Goal: Transaction & Acquisition: Purchase product/service

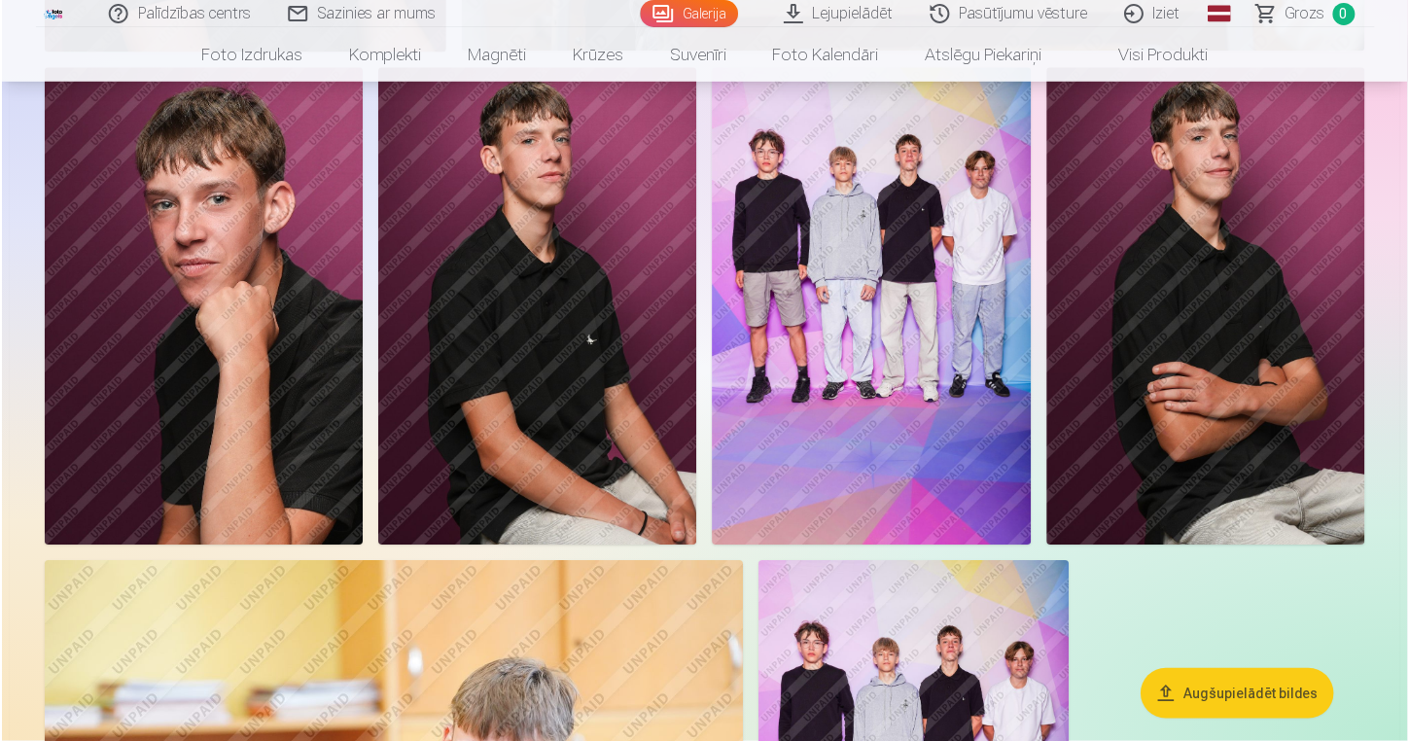
scroll to position [6475, 0]
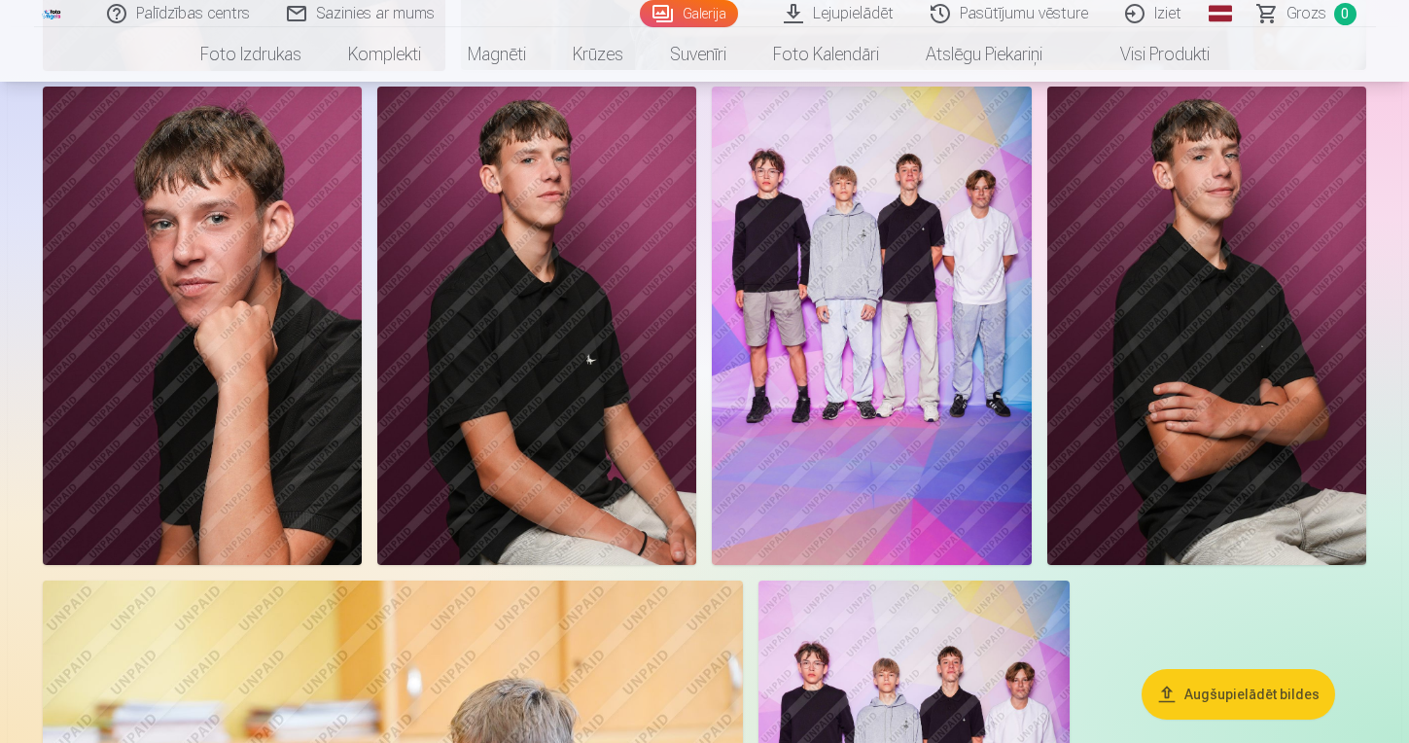
click at [1220, 348] on img at bounding box center [1206, 326] width 319 height 479
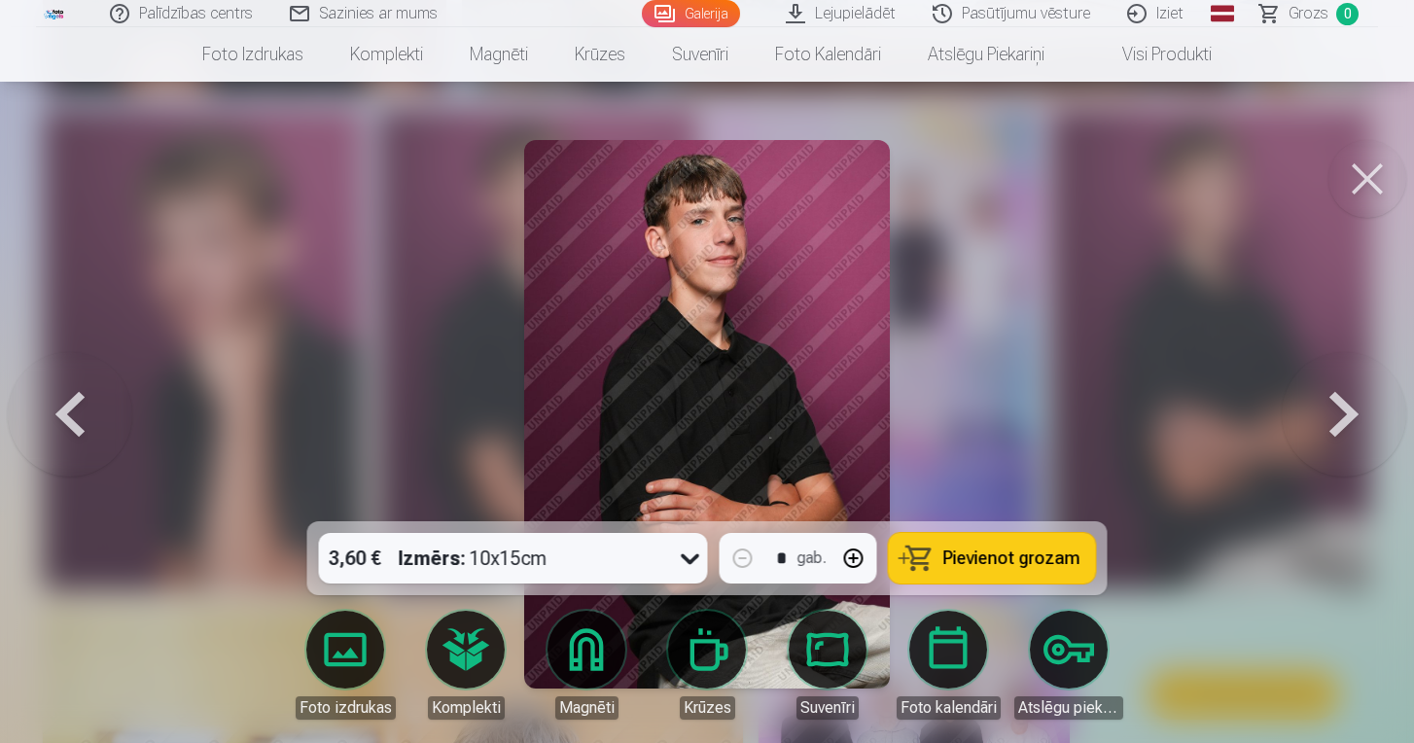
click at [729, 404] on img at bounding box center [707, 414] width 366 height 549
click at [619, 332] on img at bounding box center [707, 414] width 366 height 549
click at [718, 312] on img at bounding box center [707, 414] width 366 height 549
click at [1351, 164] on button at bounding box center [1368, 179] width 78 height 78
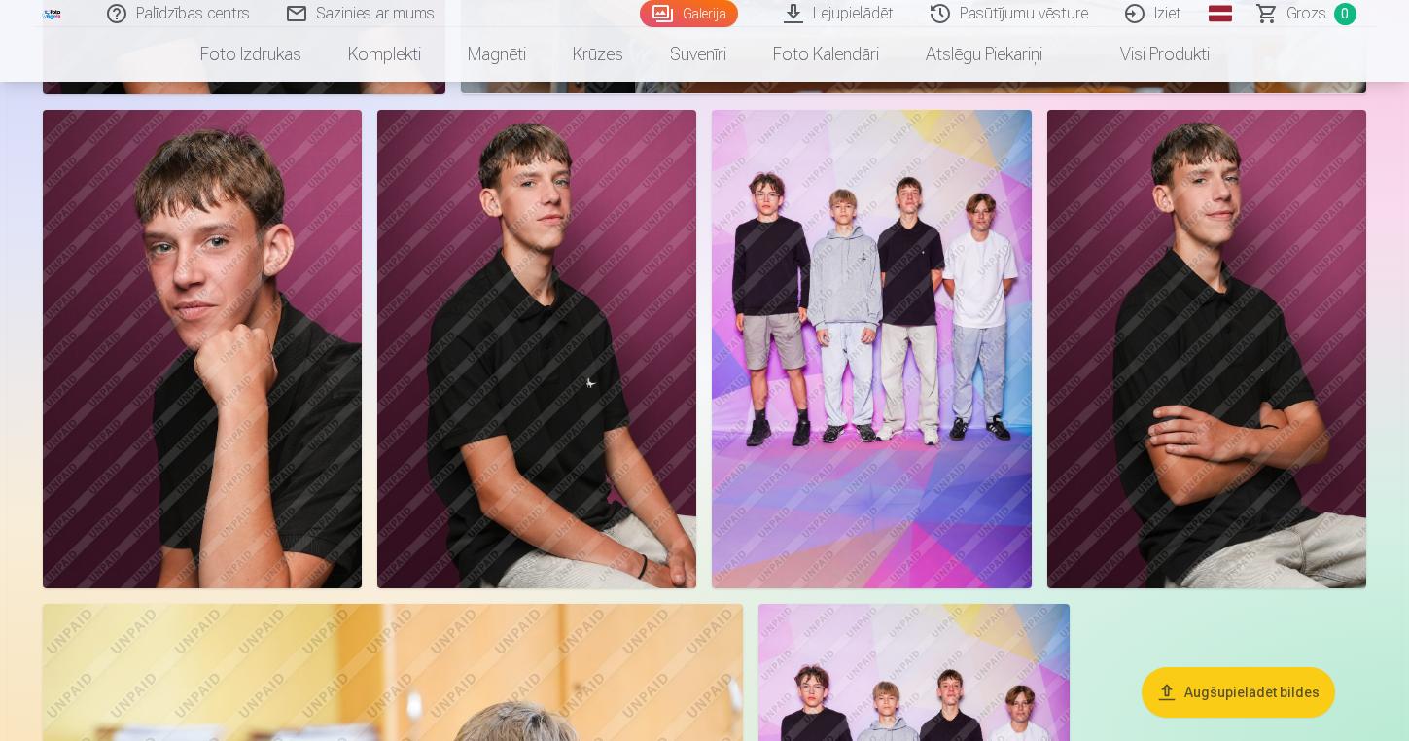
scroll to position [6447, 0]
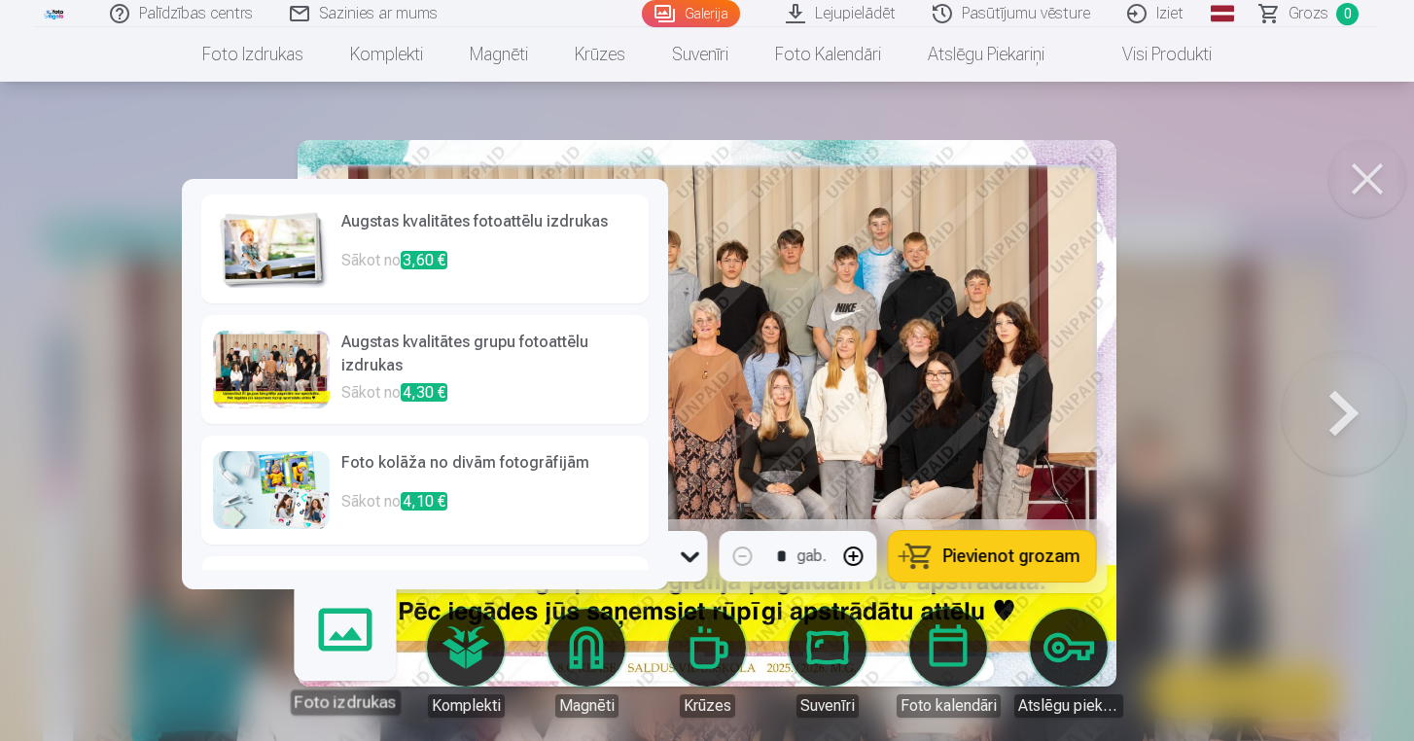
scroll to position [466, 0]
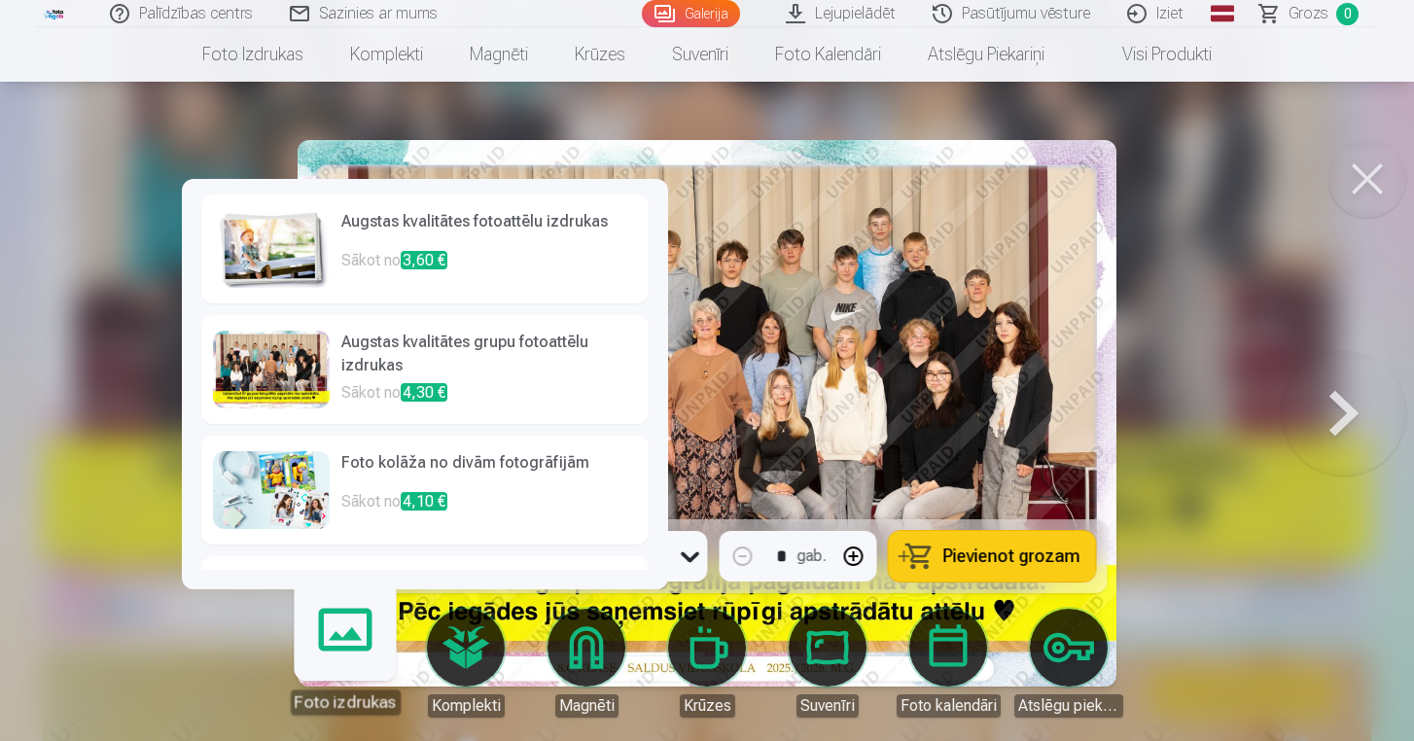
click at [543, 396] on p "Sākot no 4,30 €" at bounding box center [489, 394] width 296 height 27
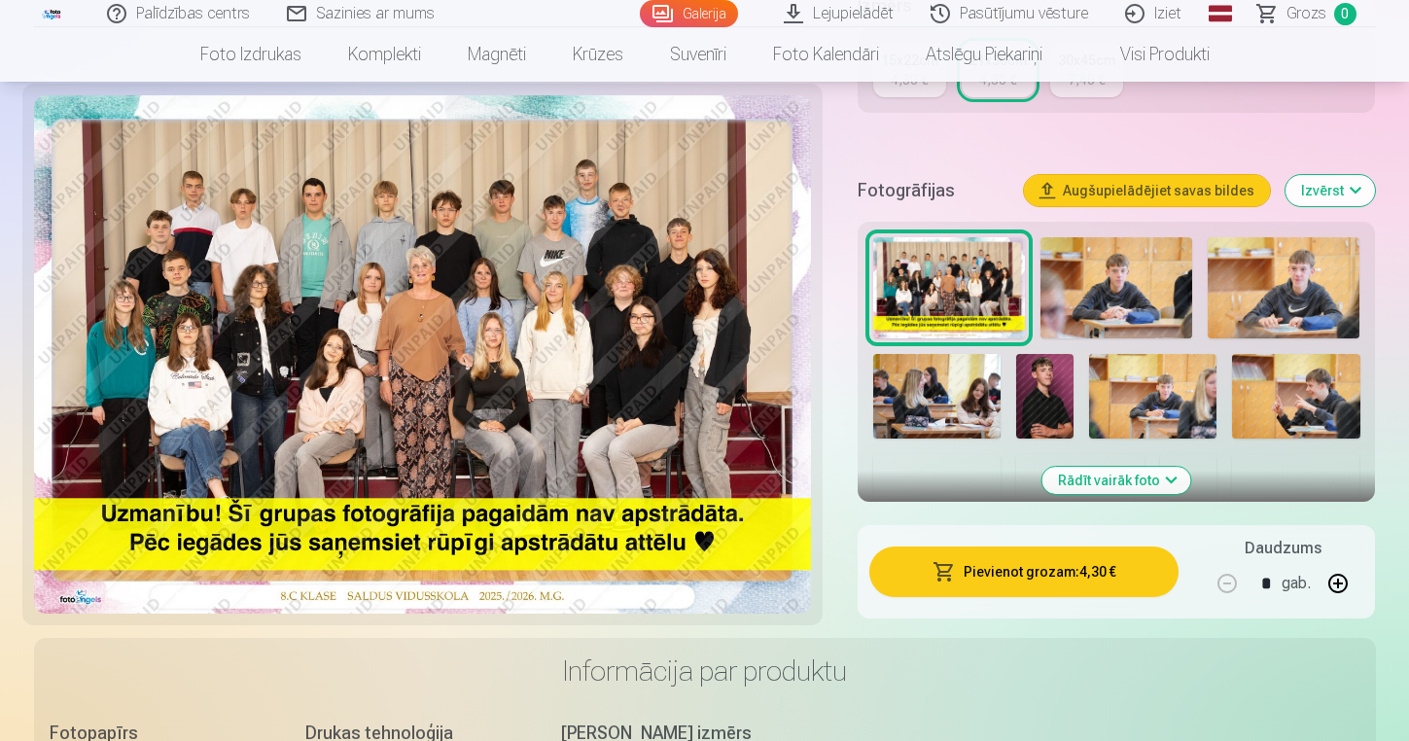
scroll to position [573, 0]
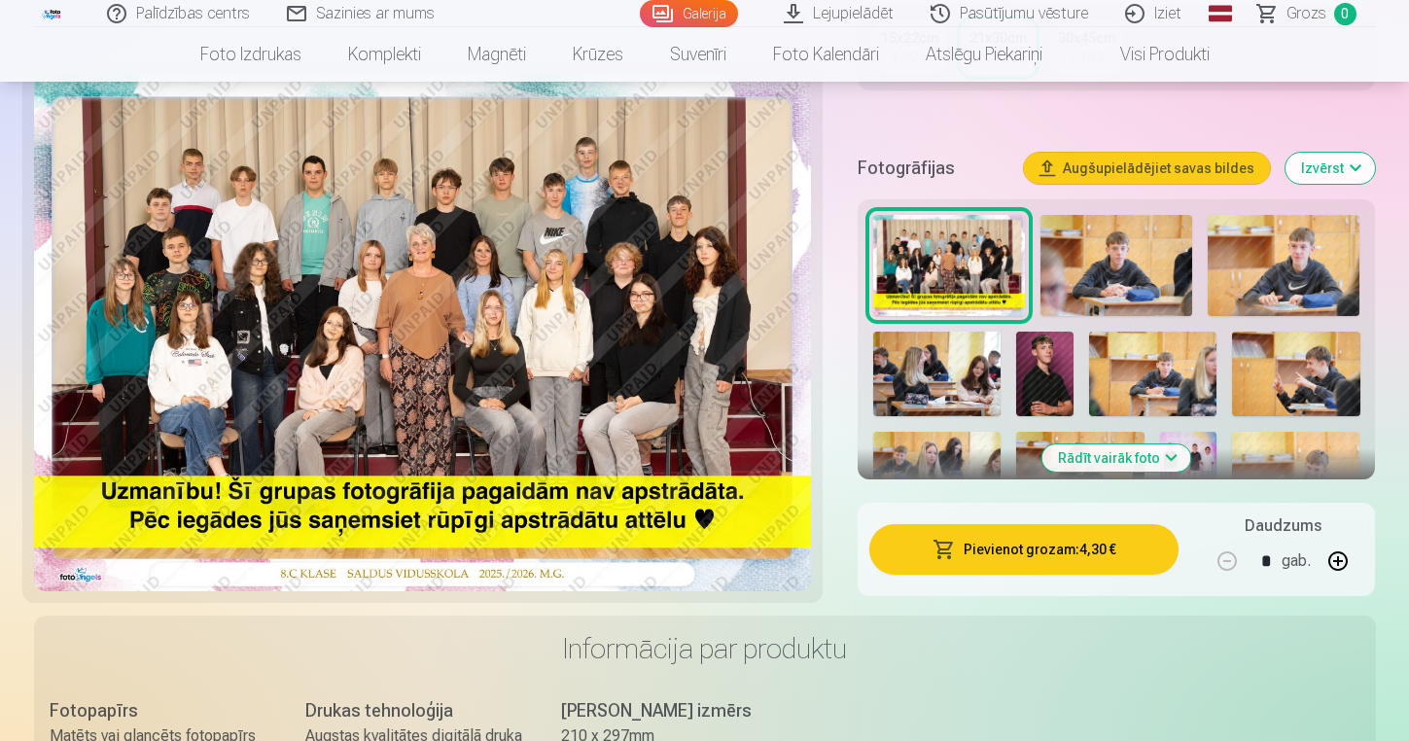
click at [1096, 551] on button "Pievienot grozam : 4,30 €" at bounding box center [1024, 549] width 310 height 51
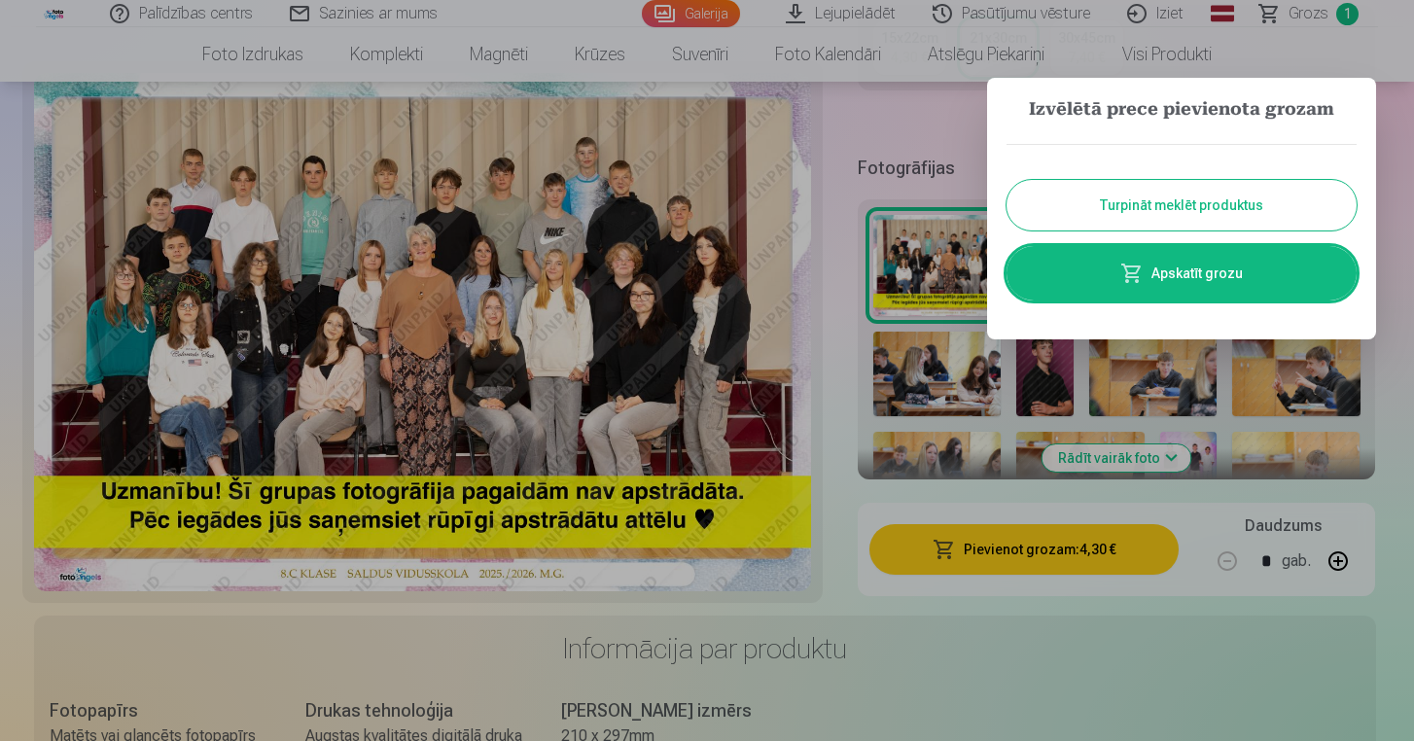
click at [1227, 220] on button "Turpināt meklēt produktus" at bounding box center [1182, 205] width 350 height 51
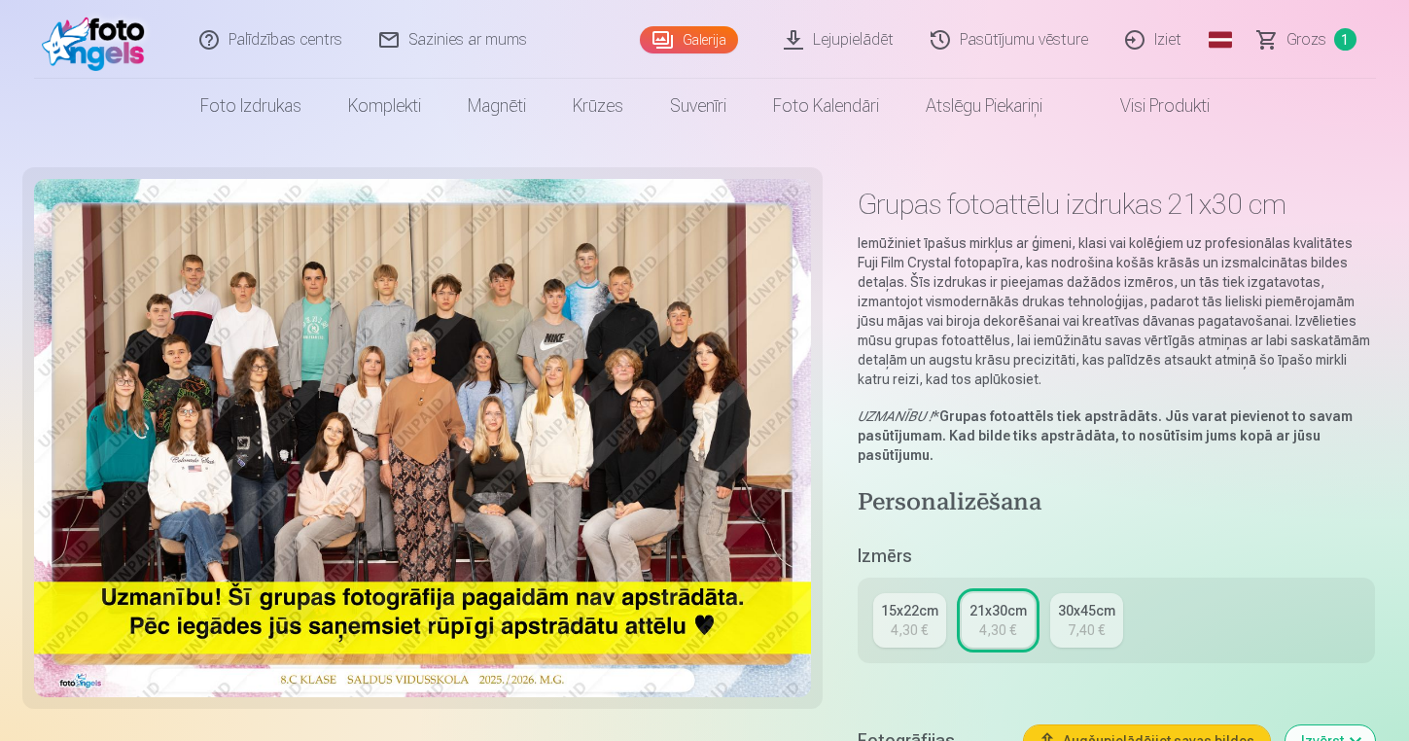
scroll to position [0, 0]
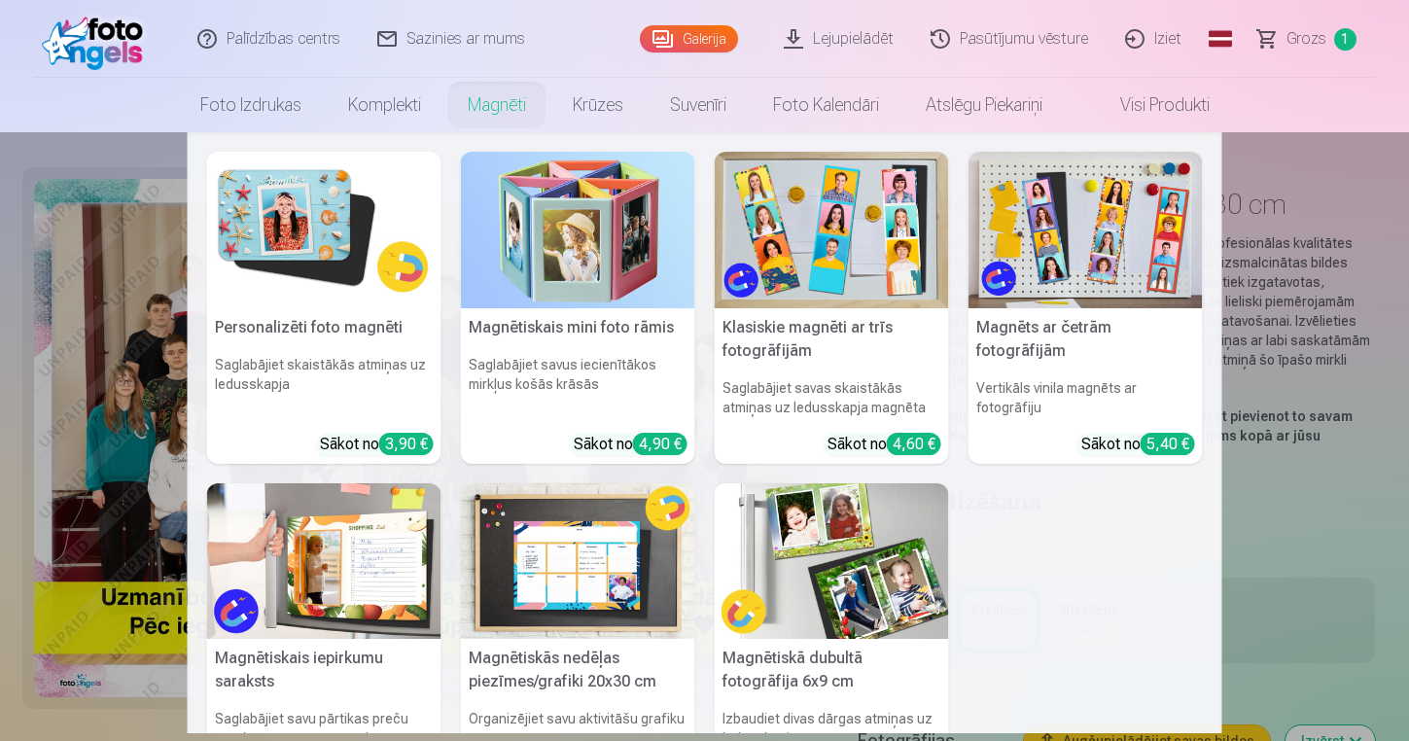
click at [480, 103] on link "Magnēti" at bounding box center [496, 105] width 105 height 54
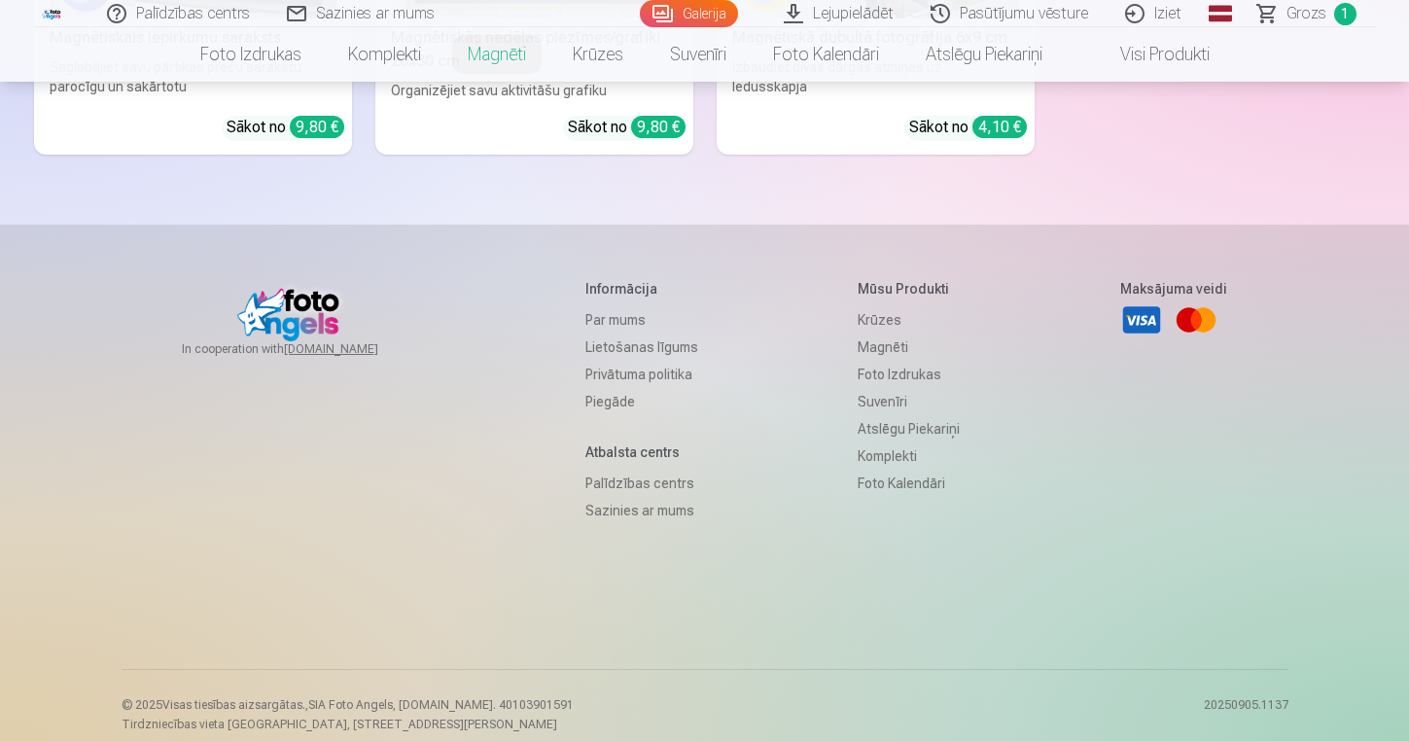
scroll to position [919, 0]
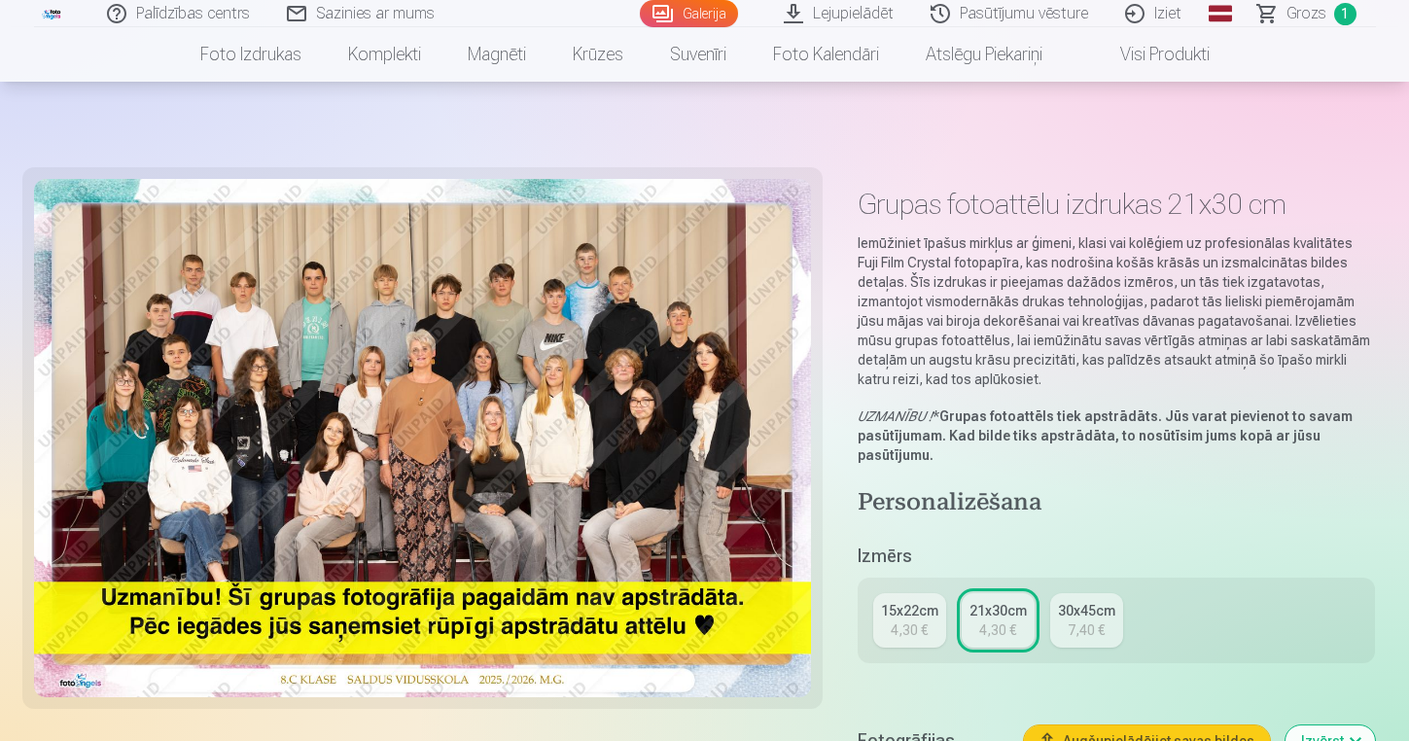
scroll to position [466, 0]
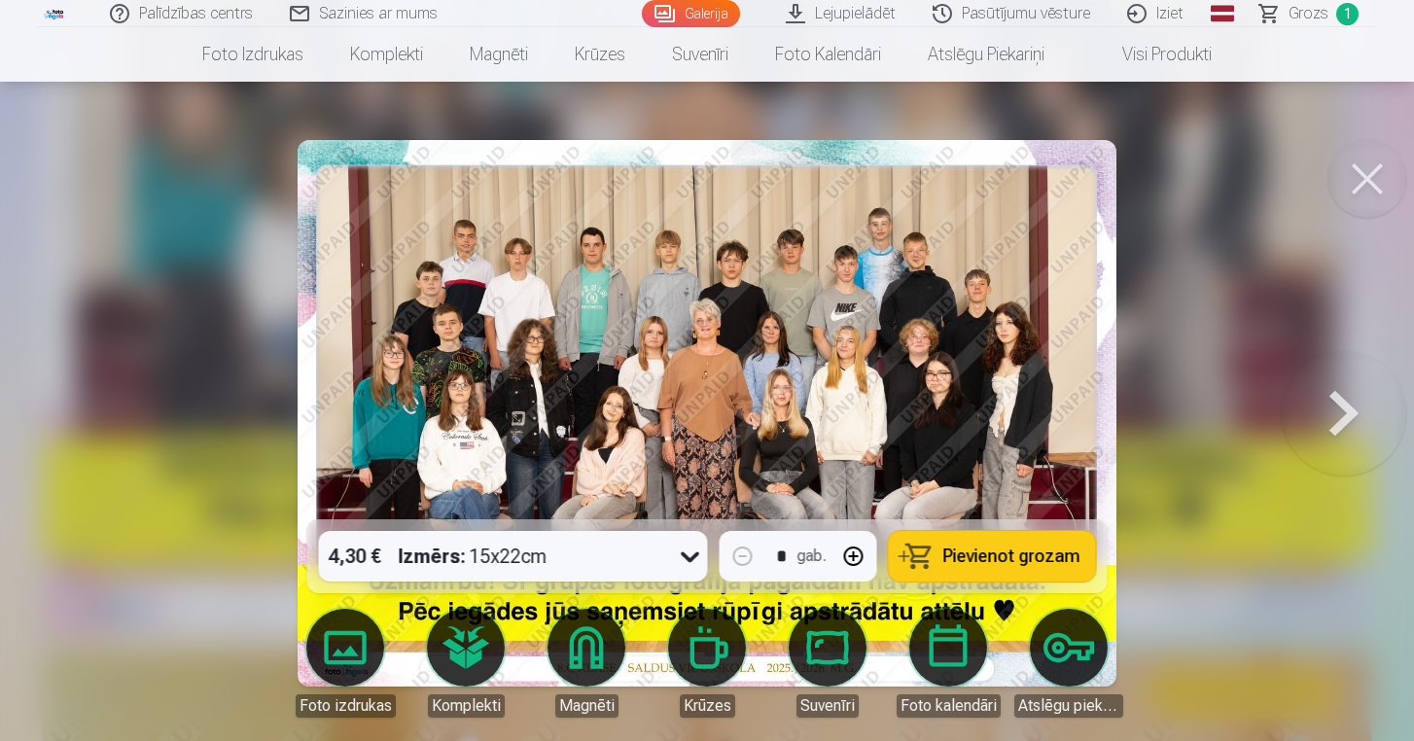
click at [1354, 163] on button at bounding box center [1368, 179] width 78 height 78
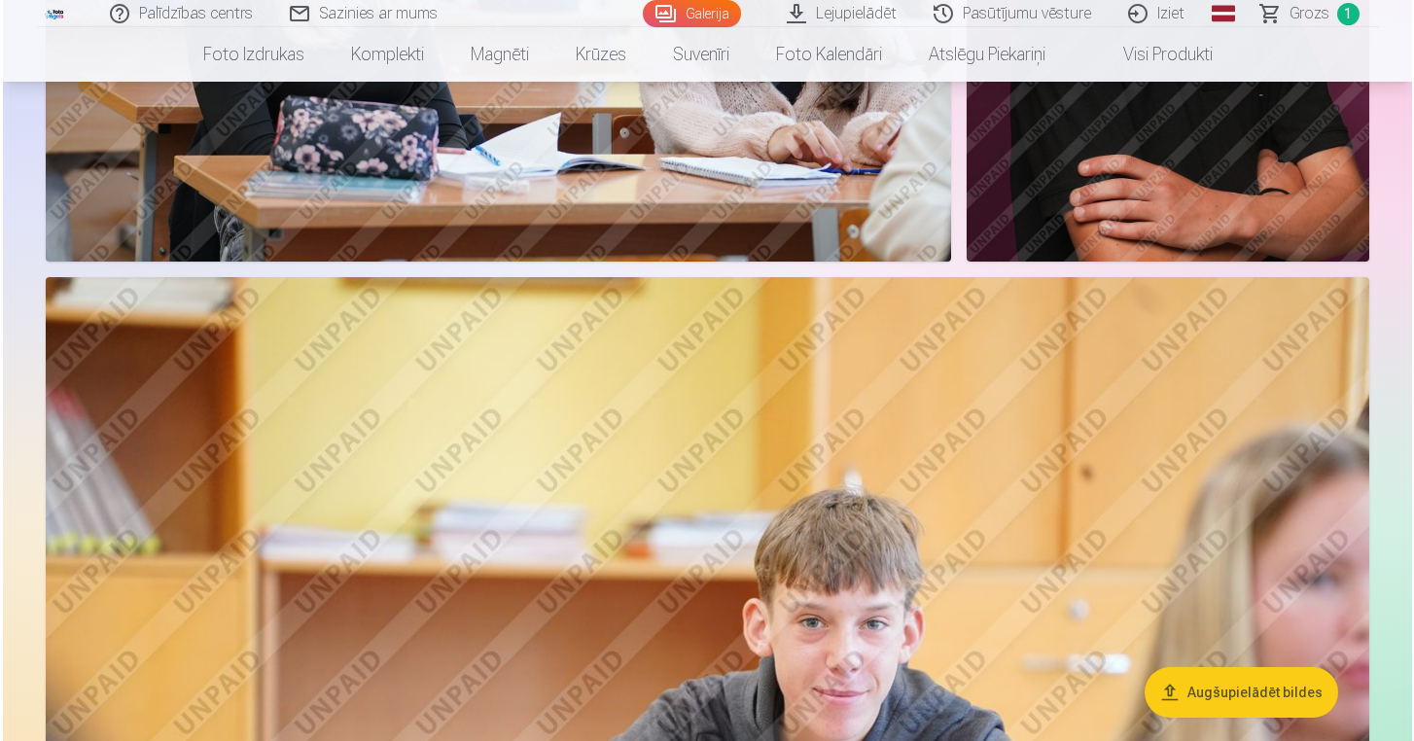
scroll to position [3130, 0]
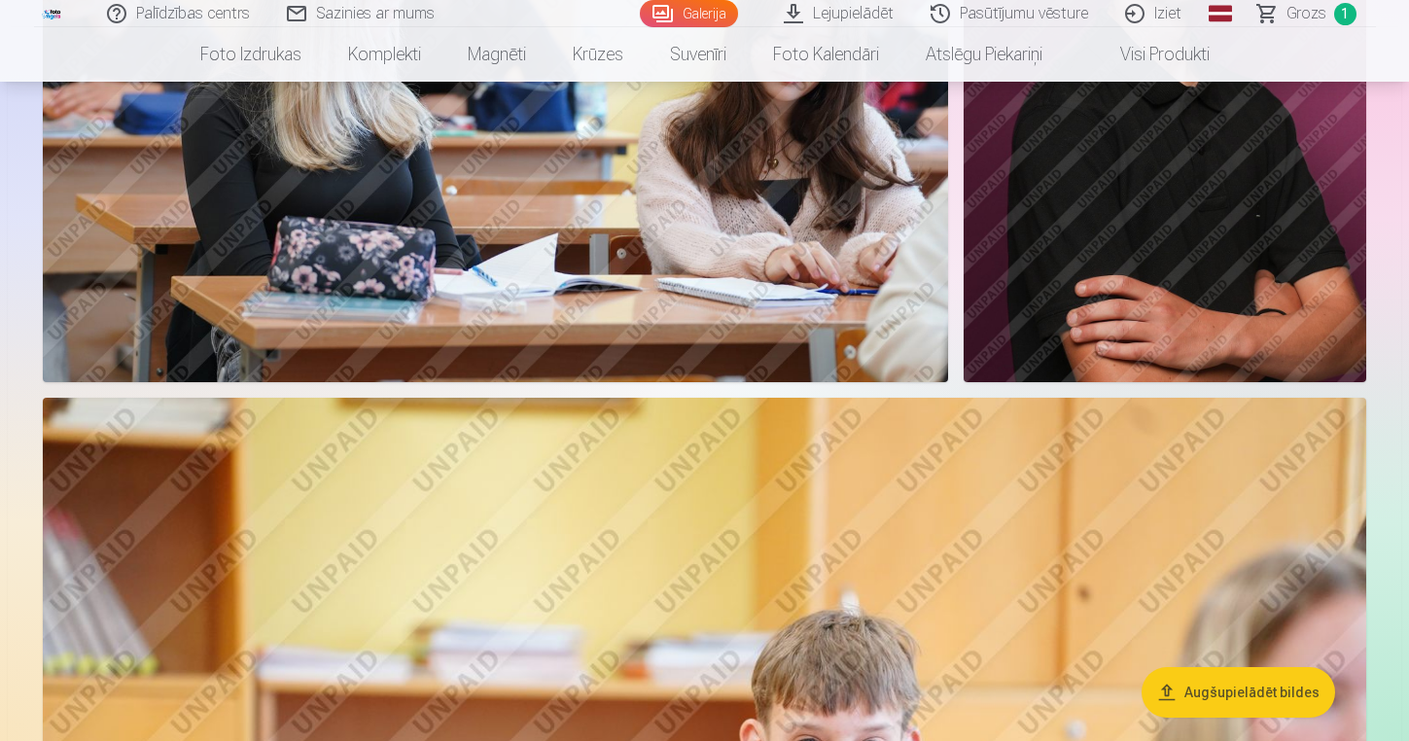
click at [1222, 238] on img at bounding box center [1165, 80] width 403 height 604
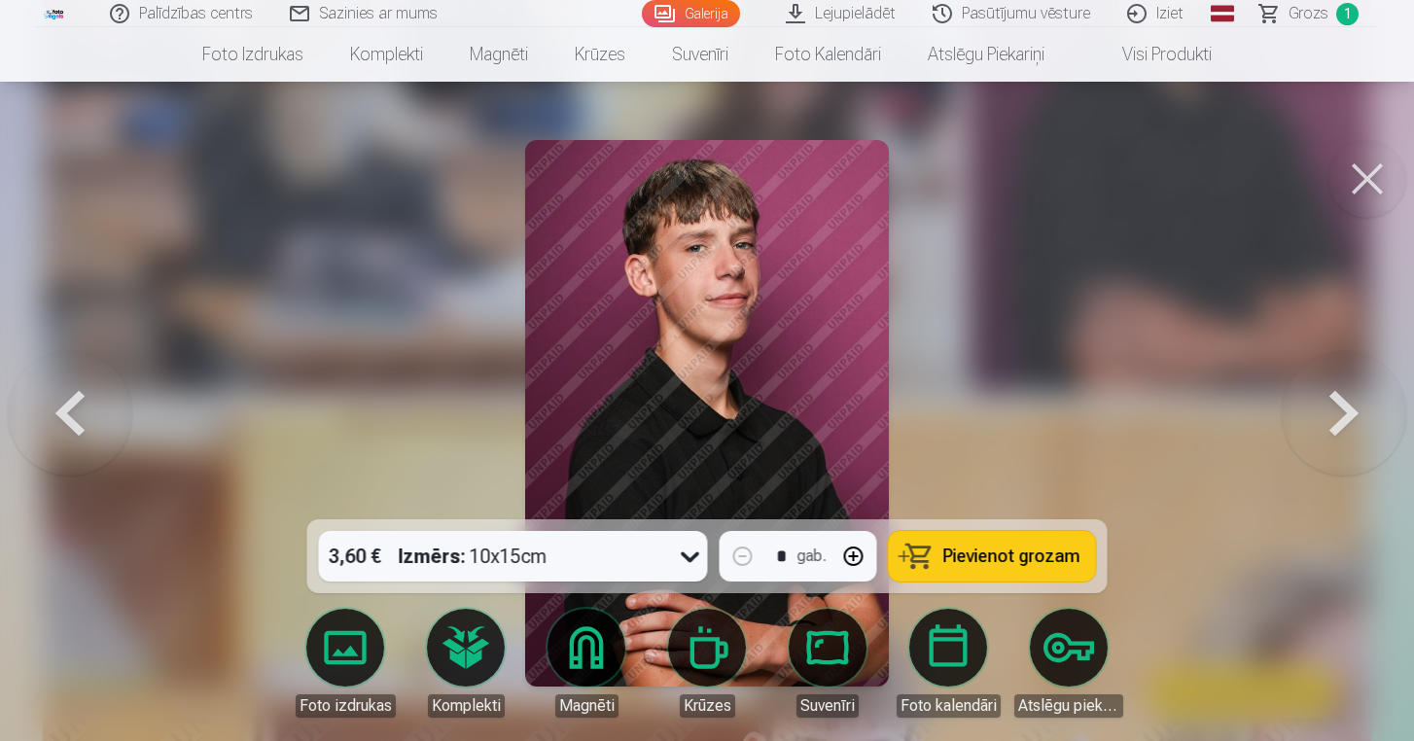
click at [604, 644] on link "Magnēti" at bounding box center [586, 663] width 109 height 109
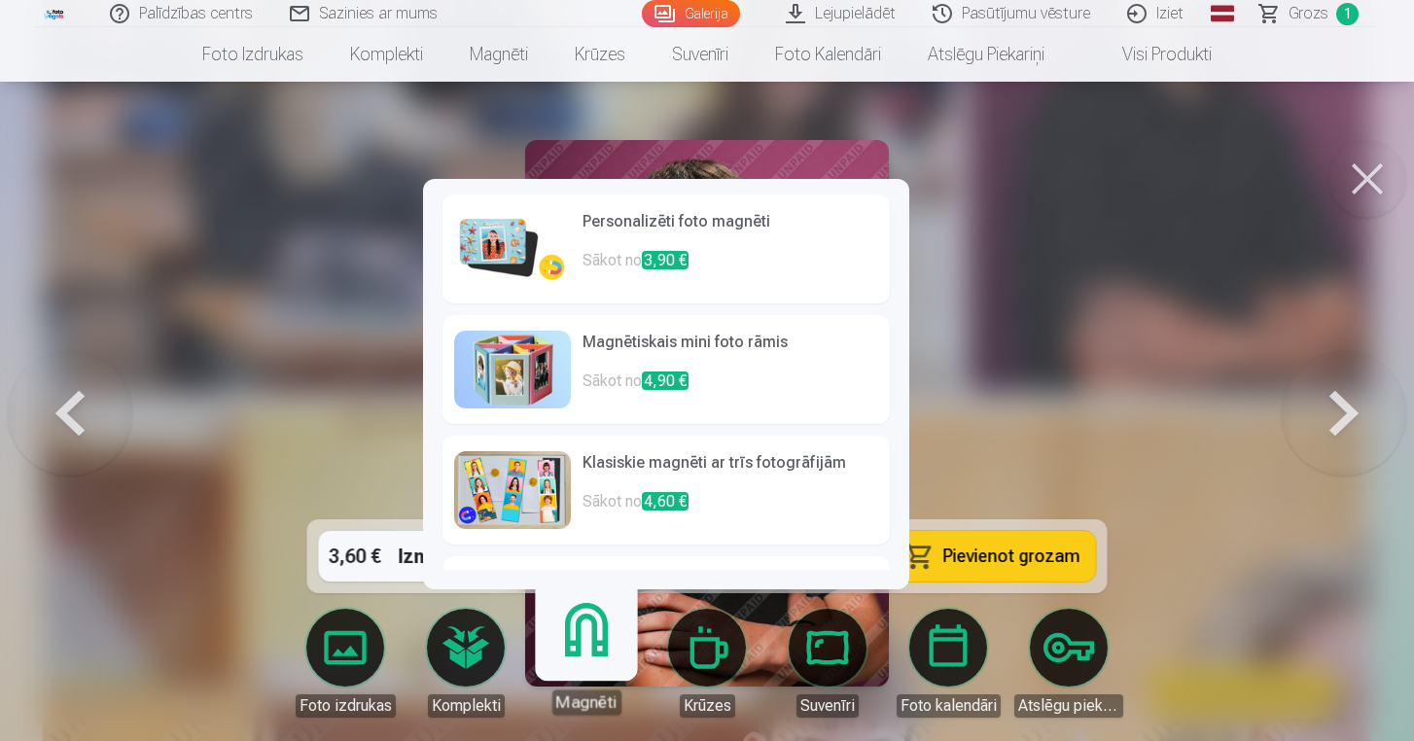
click at [768, 264] on p "Sākot no 3,90 €" at bounding box center [731, 268] width 296 height 39
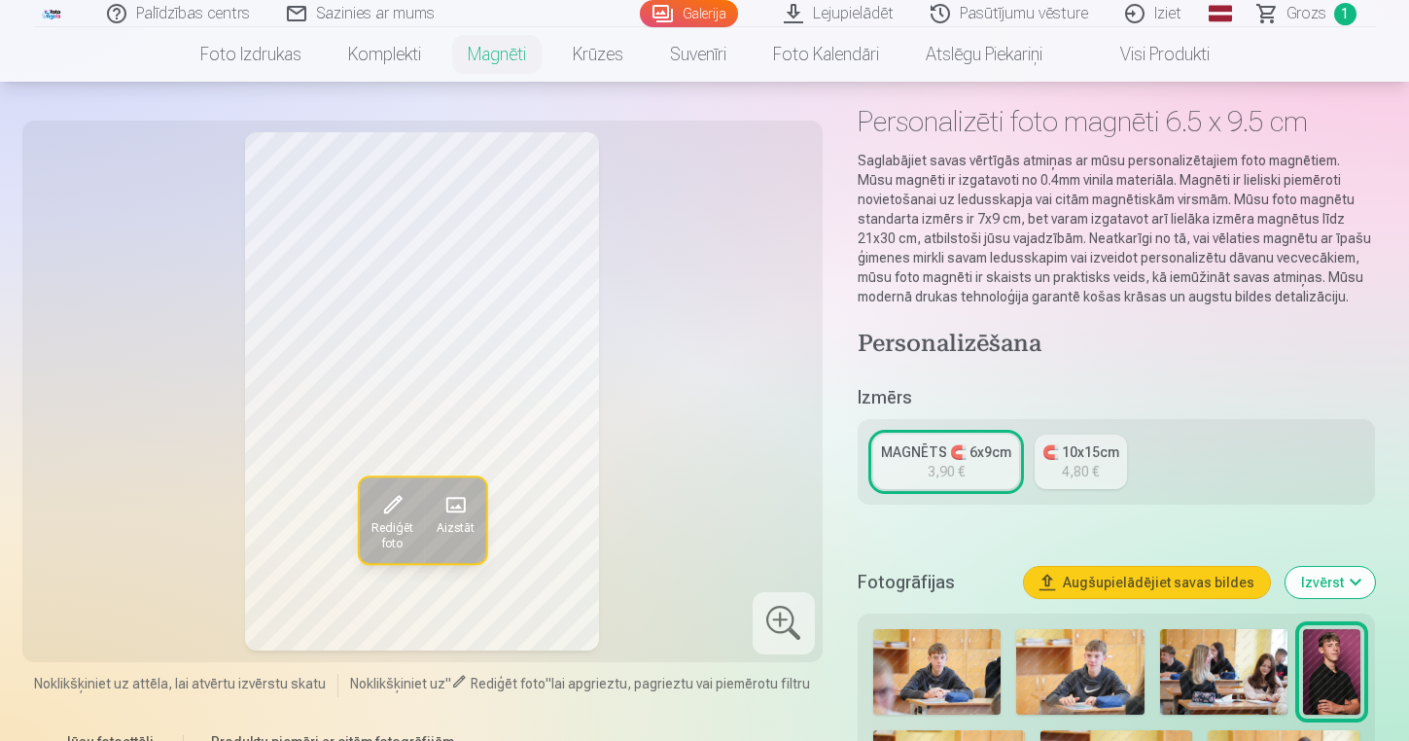
scroll to position [85, 0]
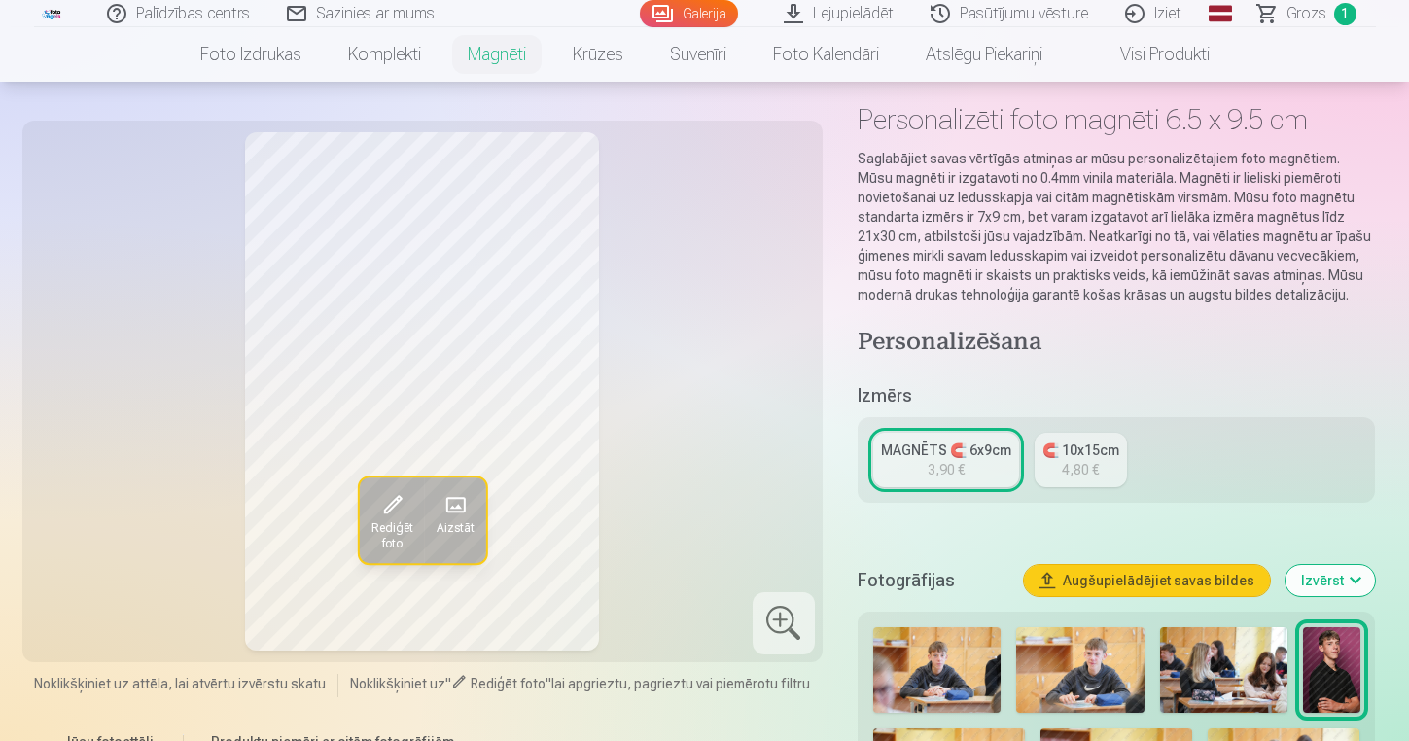
click at [1095, 454] on div "🧲 10x15cm" at bounding box center [1081, 450] width 77 height 19
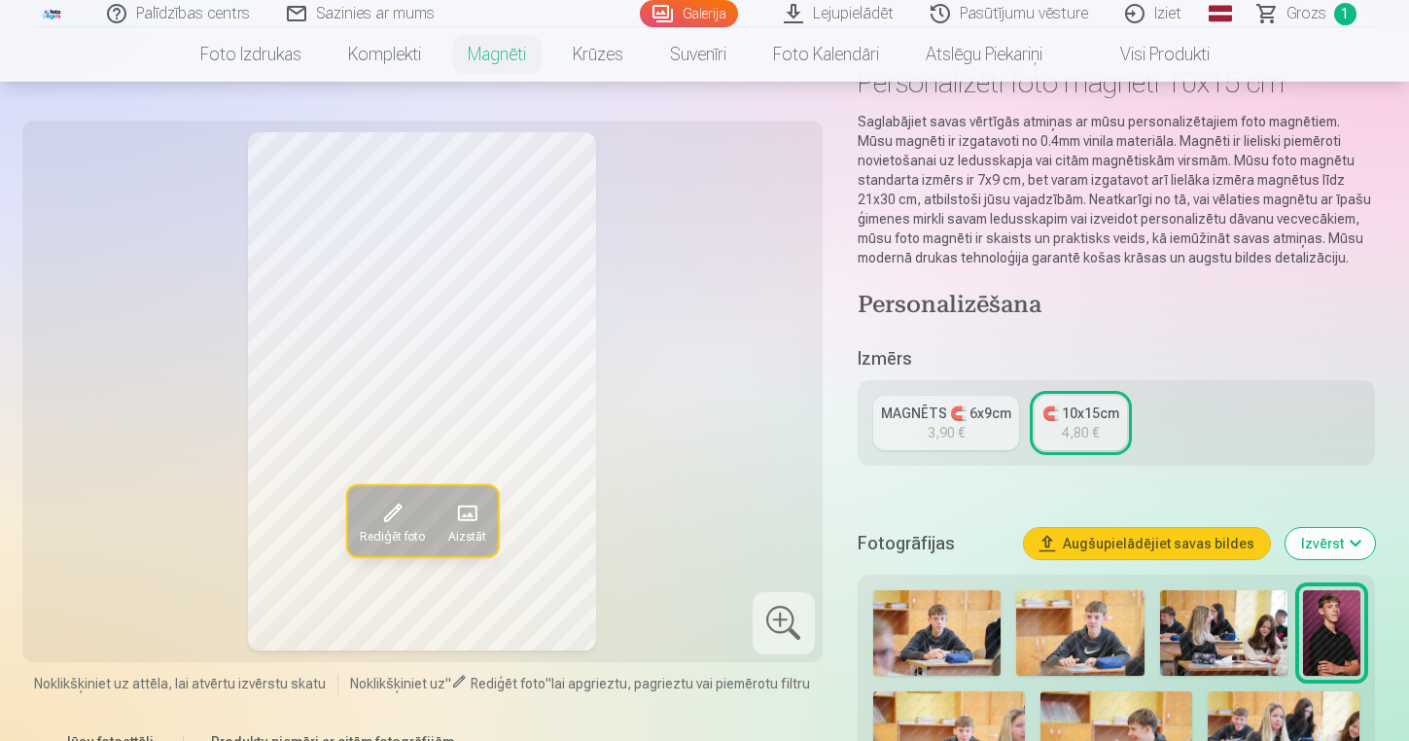
scroll to position [129, 0]
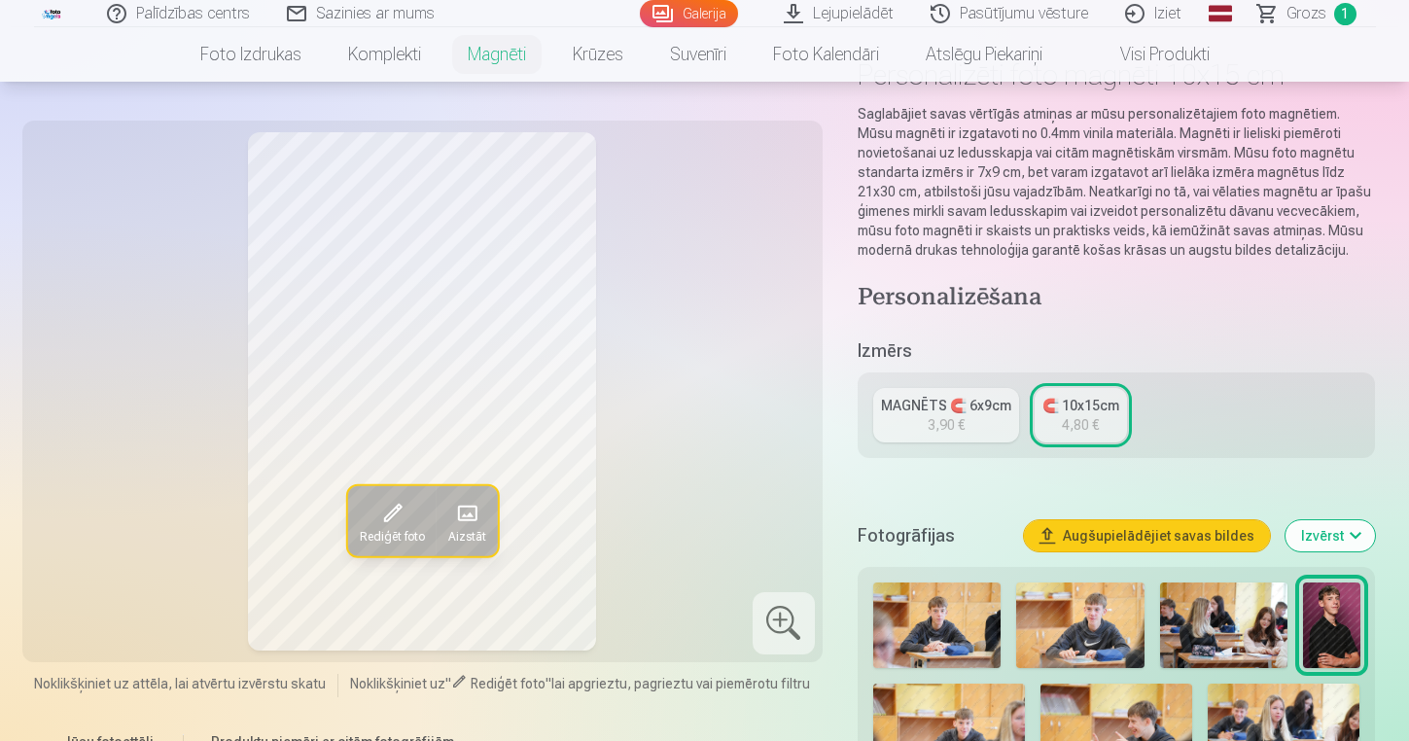
click at [968, 420] on link "MAGNĒTS 🧲 6x9cm 3,90 €" at bounding box center [946, 415] width 146 height 54
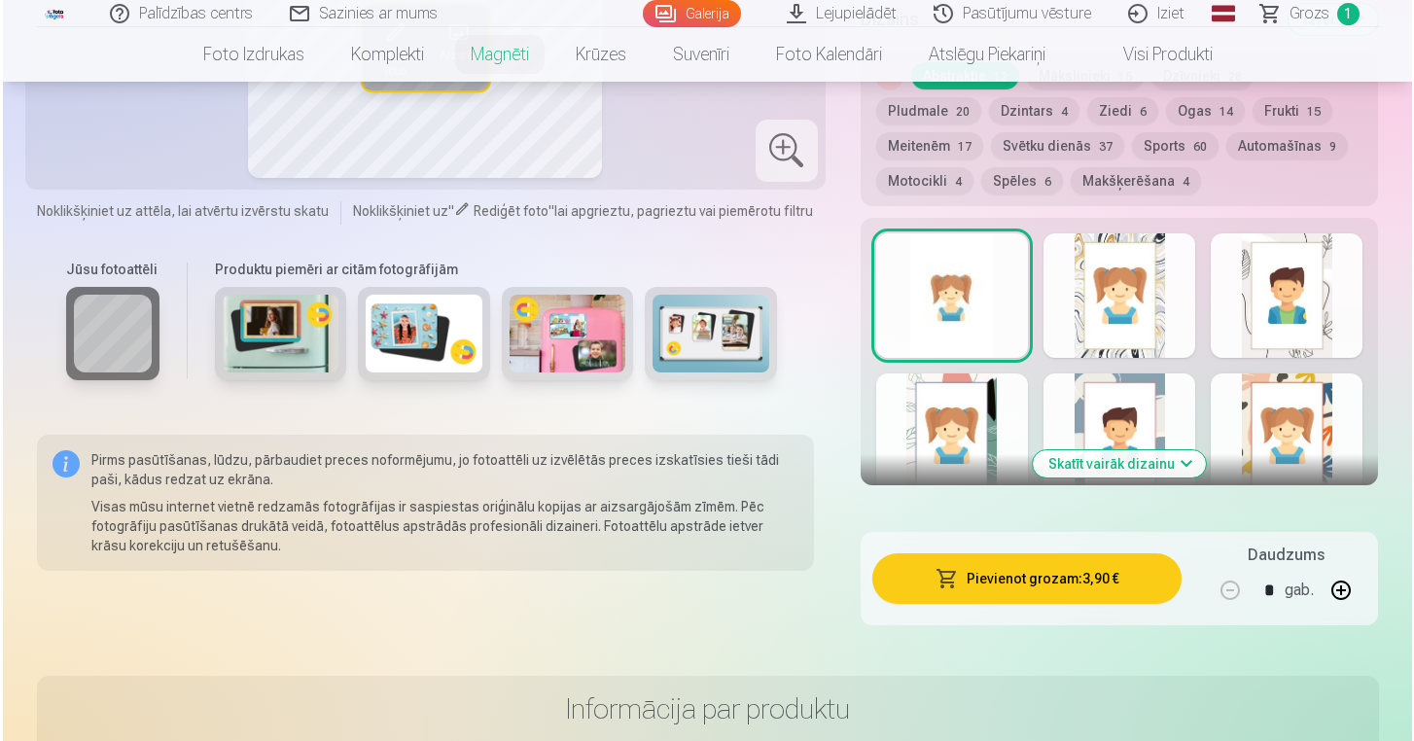
scroll to position [1012, 0]
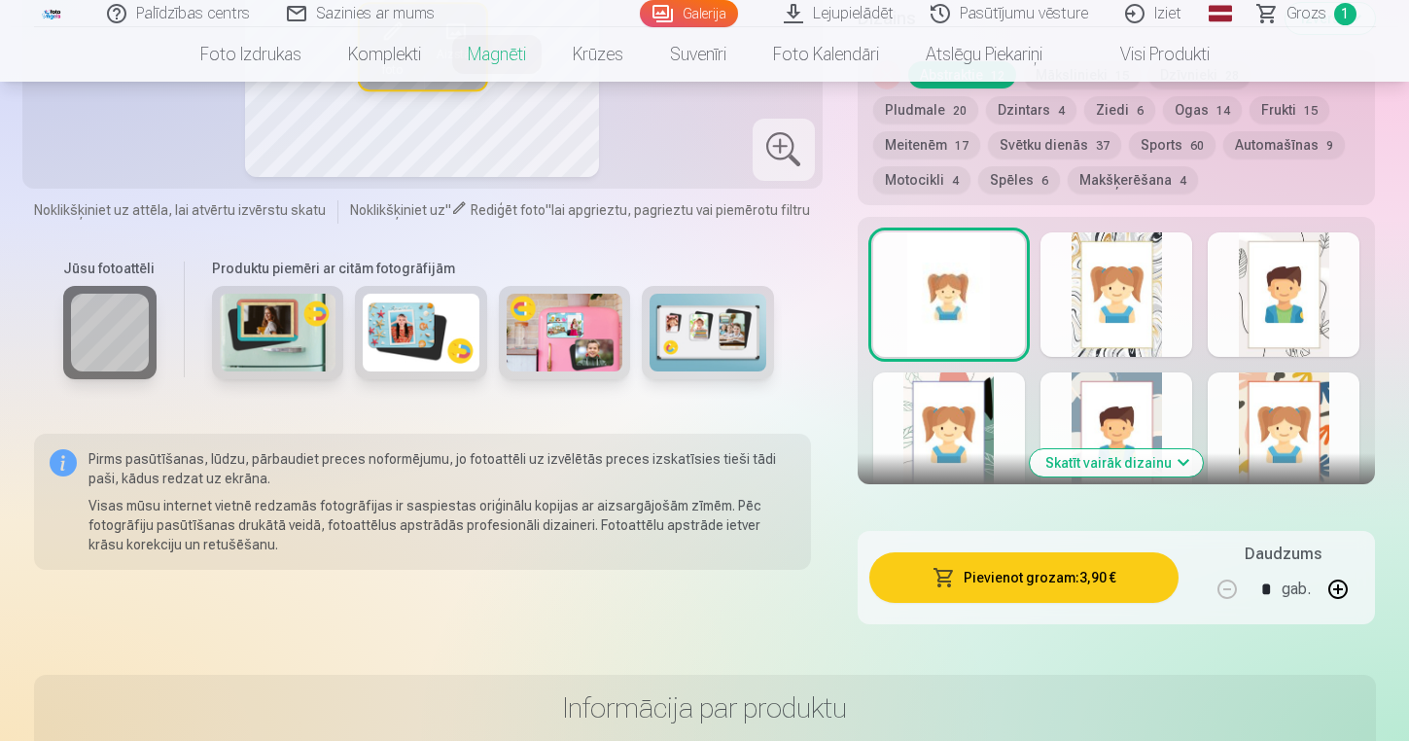
click at [1126, 579] on button "Pievienot grozam : 3,90 €" at bounding box center [1024, 577] width 310 height 51
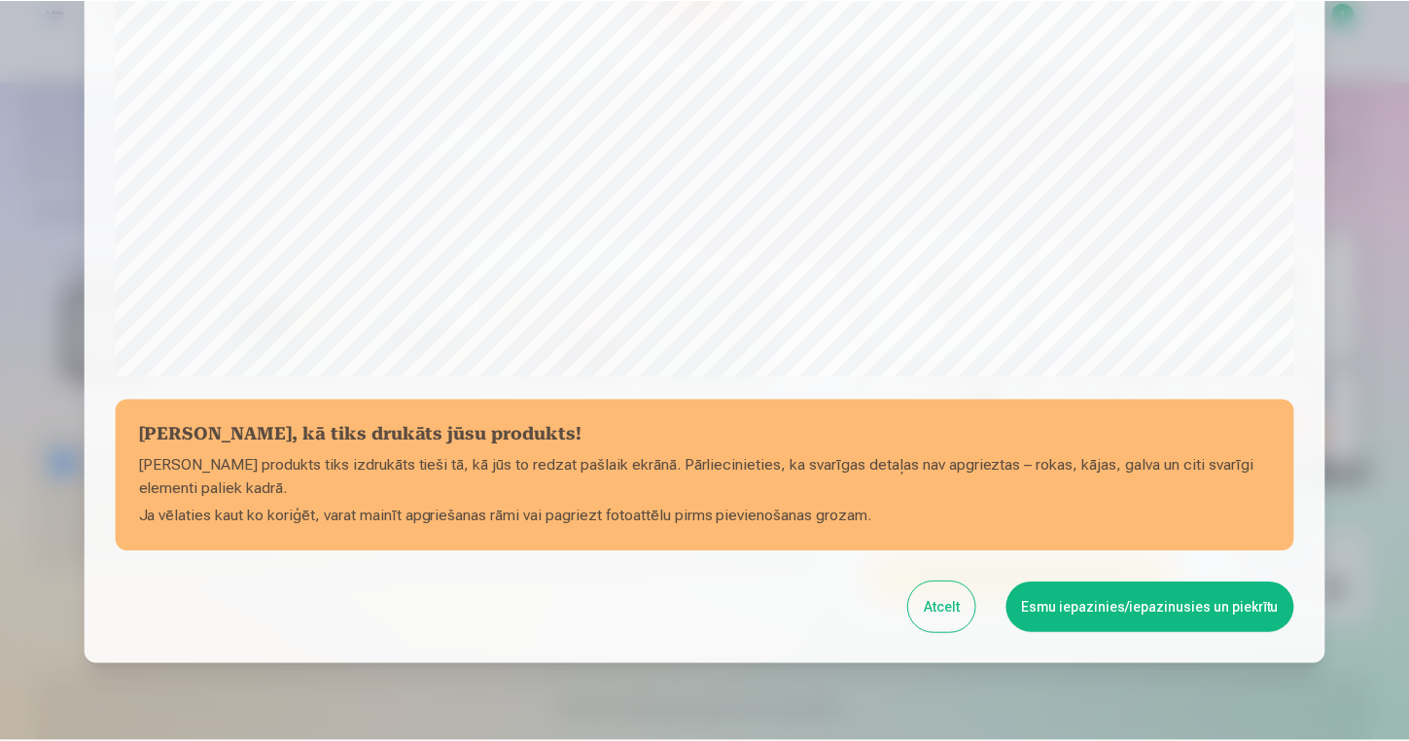
scroll to position [659, 0]
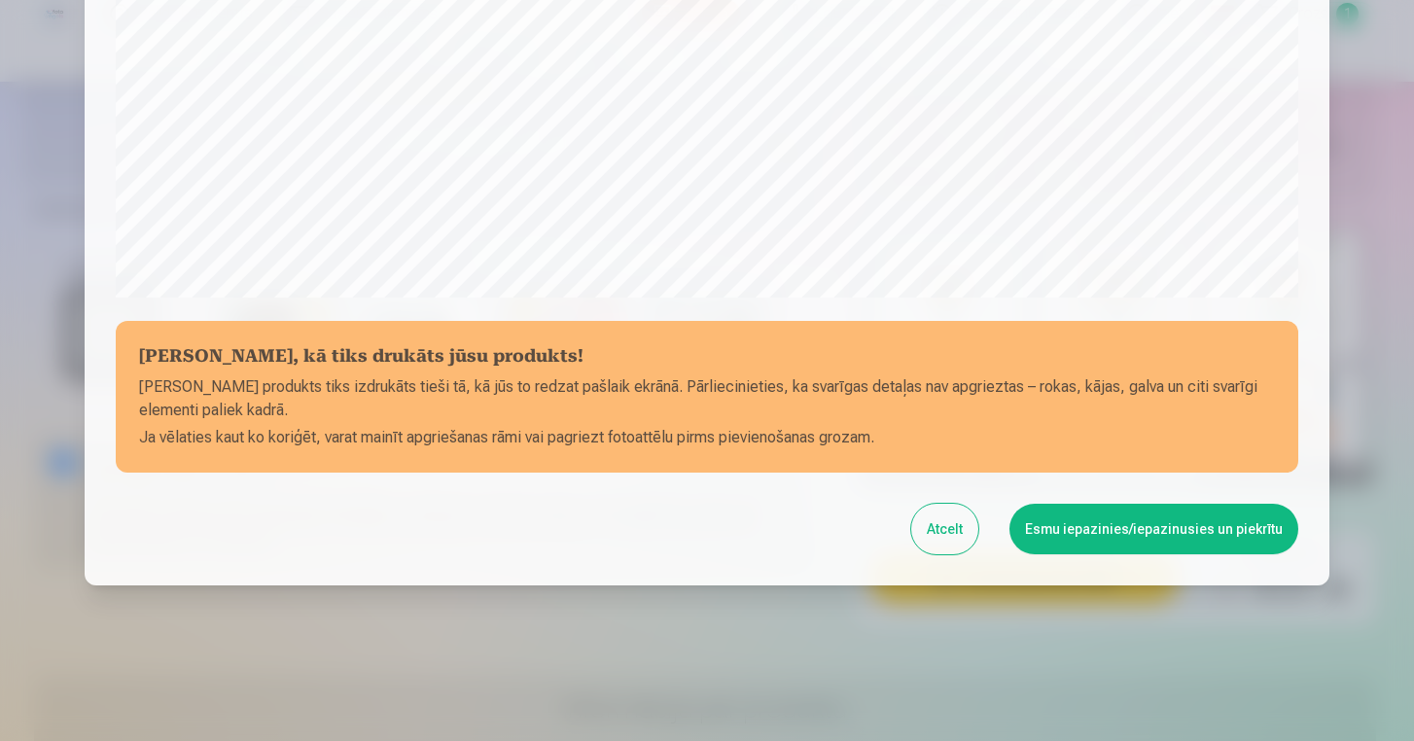
click at [1122, 523] on button "Esmu iepazinies/iepazinusies un piekrītu" at bounding box center [1154, 529] width 289 height 51
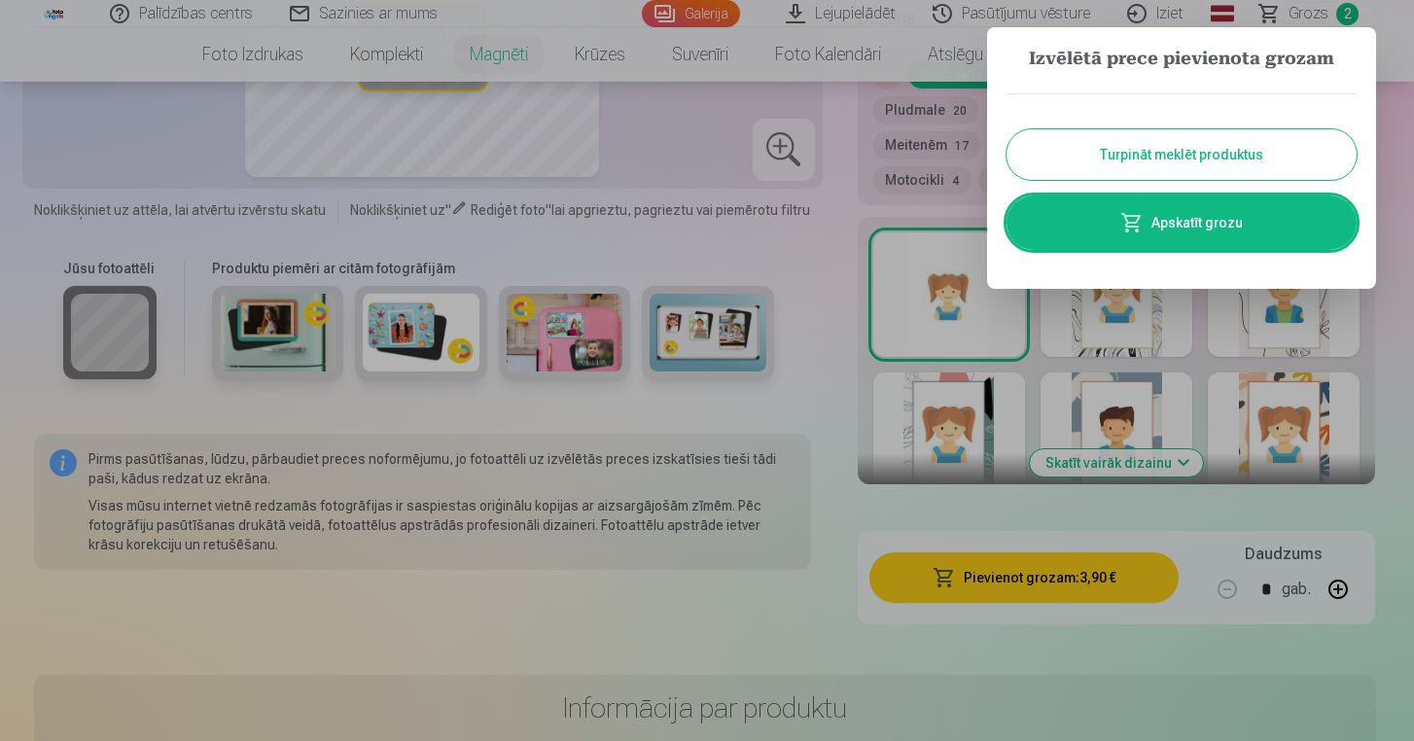
click at [1131, 138] on button "Turpināt meklēt produktus" at bounding box center [1182, 154] width 350 height 51
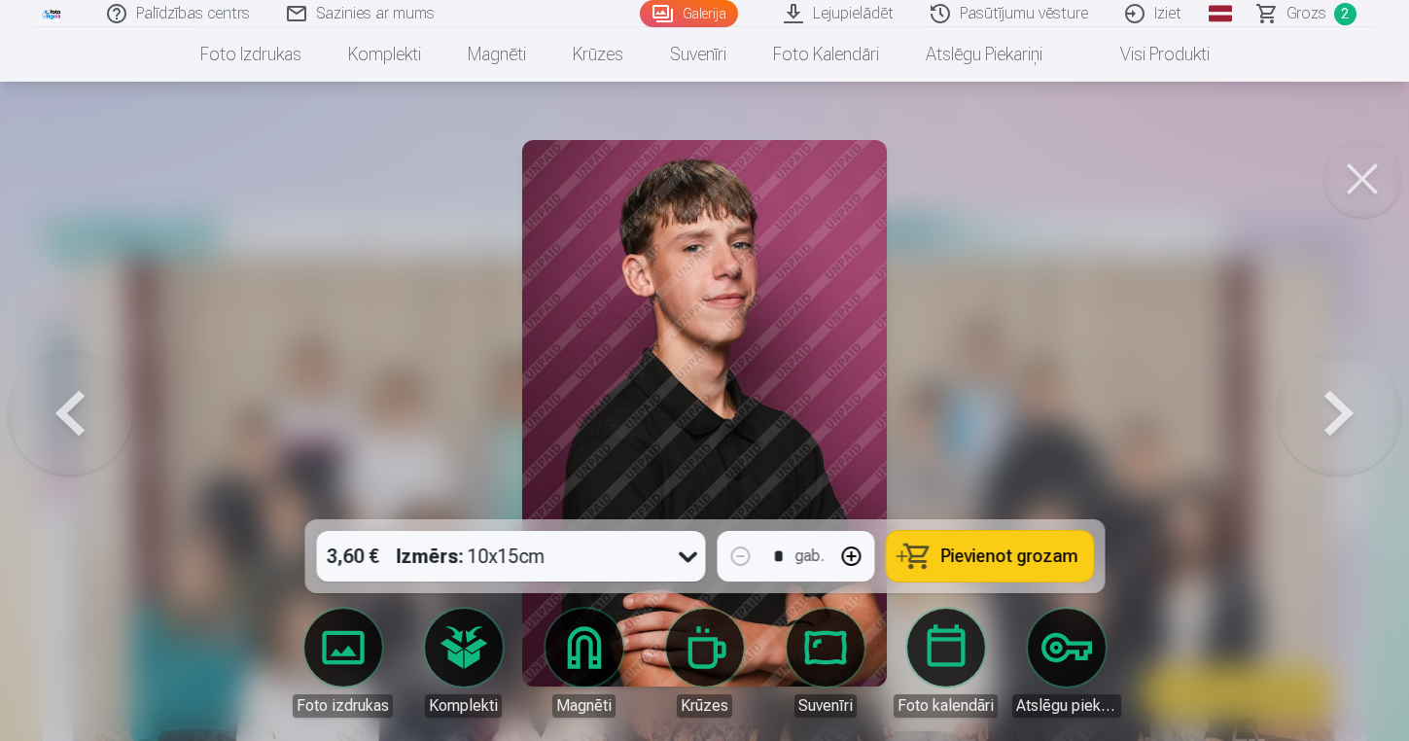
scroll to position [3130, 0]
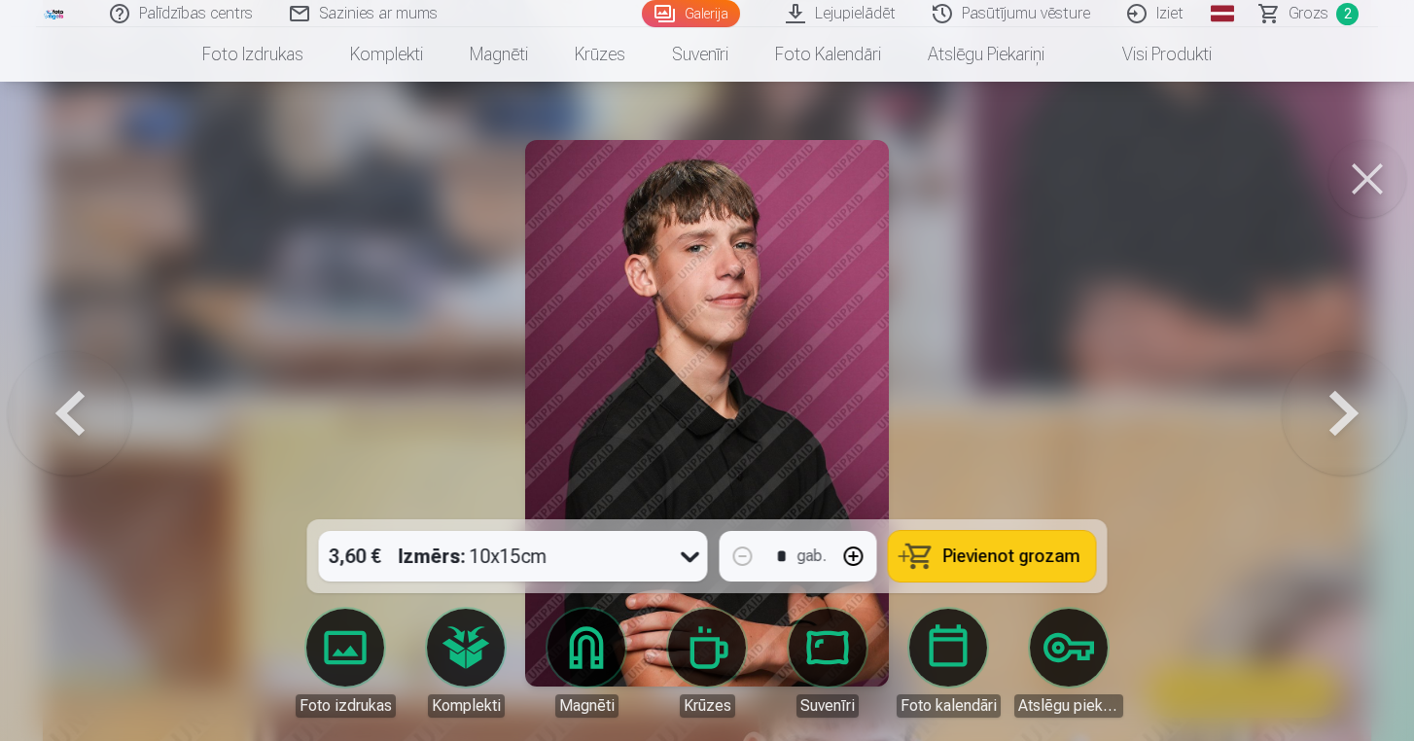
click at [1362, 172] on button at bounding box center [1368, 179] width 78 height 78
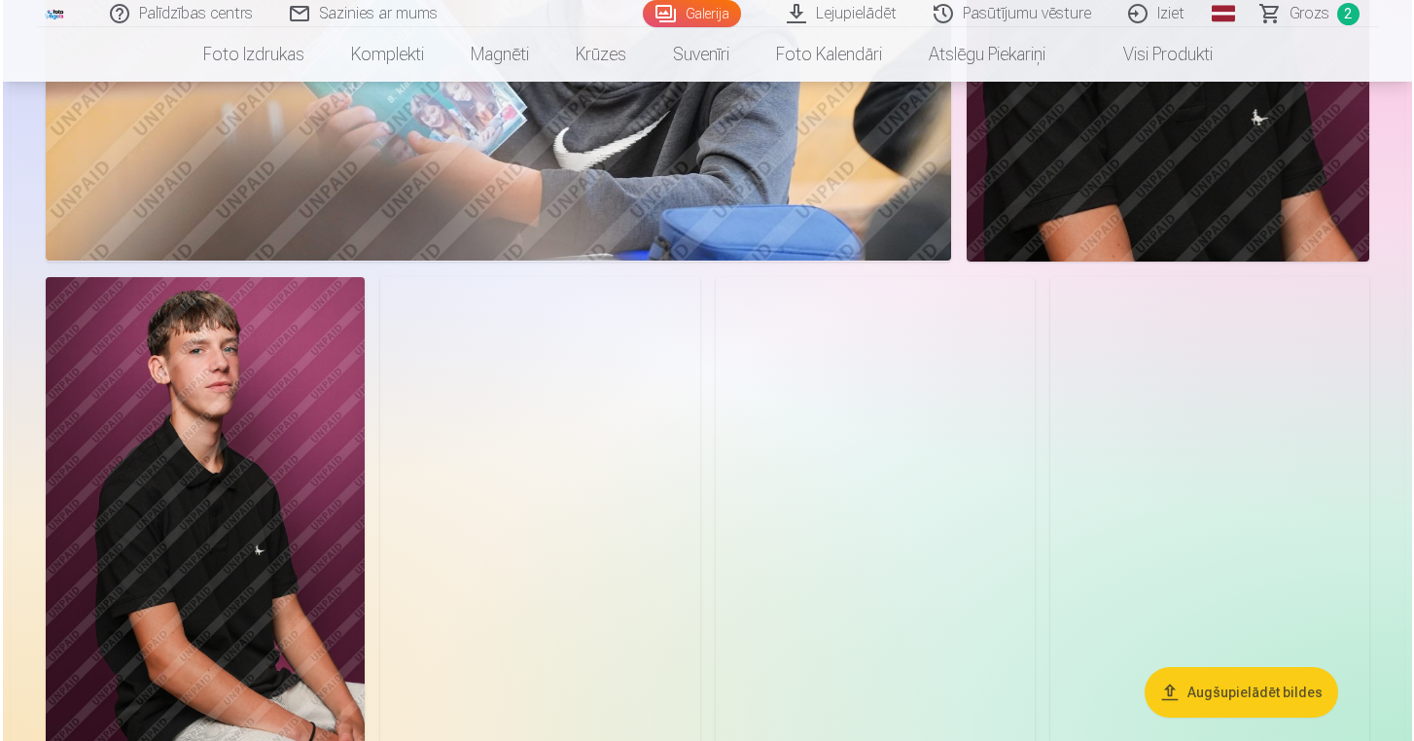
scroll to position [7184, 0]
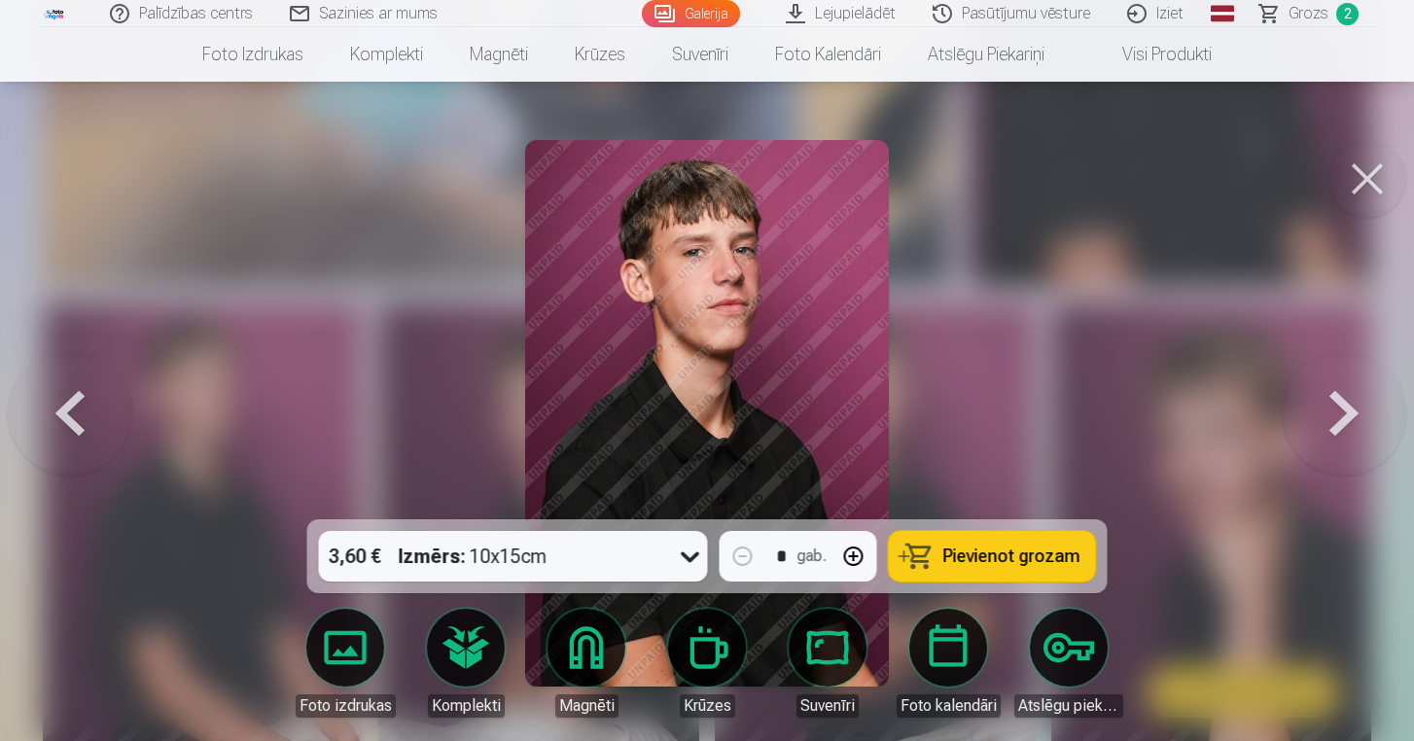
click at [365, 641] on link "Foto izdrukas" at bounding box center [345, 663] width 109 height 109
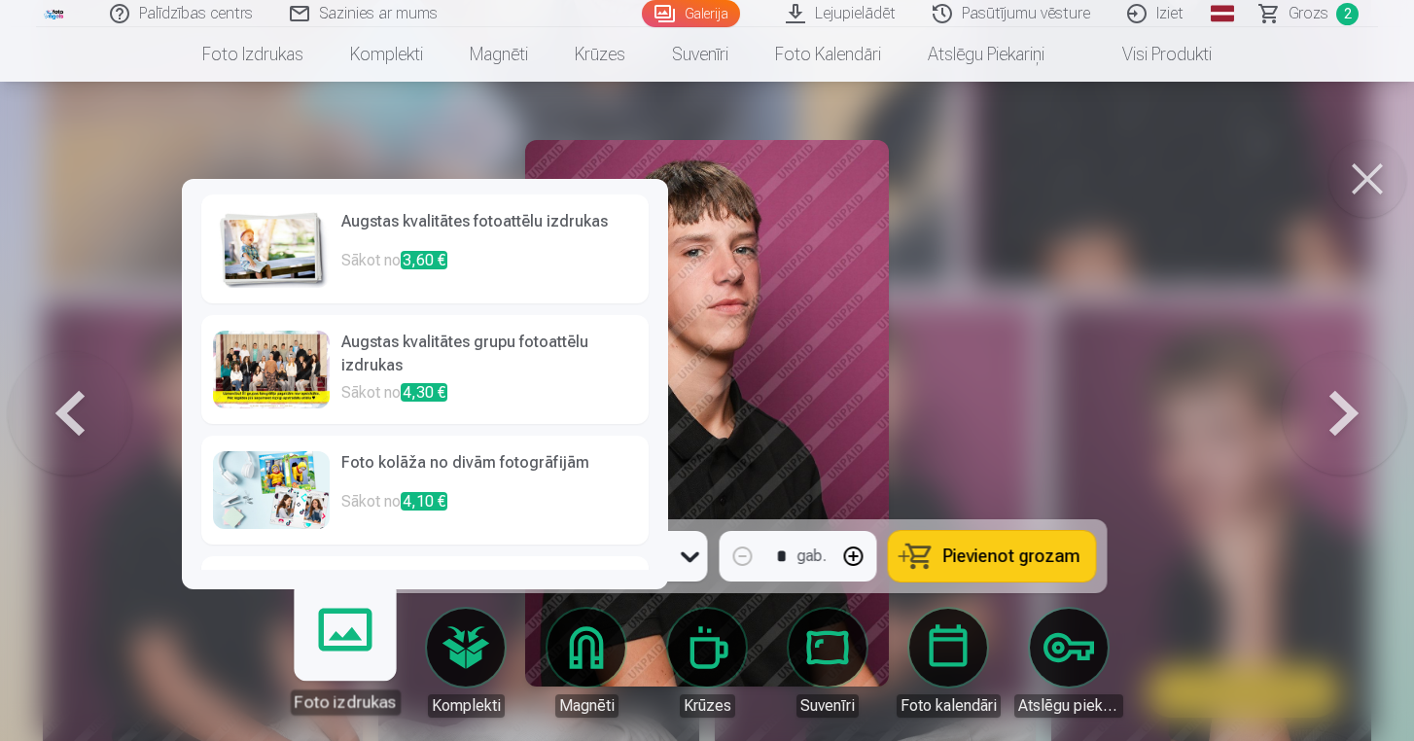
click at [563, 239] on h6 "Augstas kvalitātes fotoattēlu izdrukas" at bounding box center [489, 229] width 296 height 39
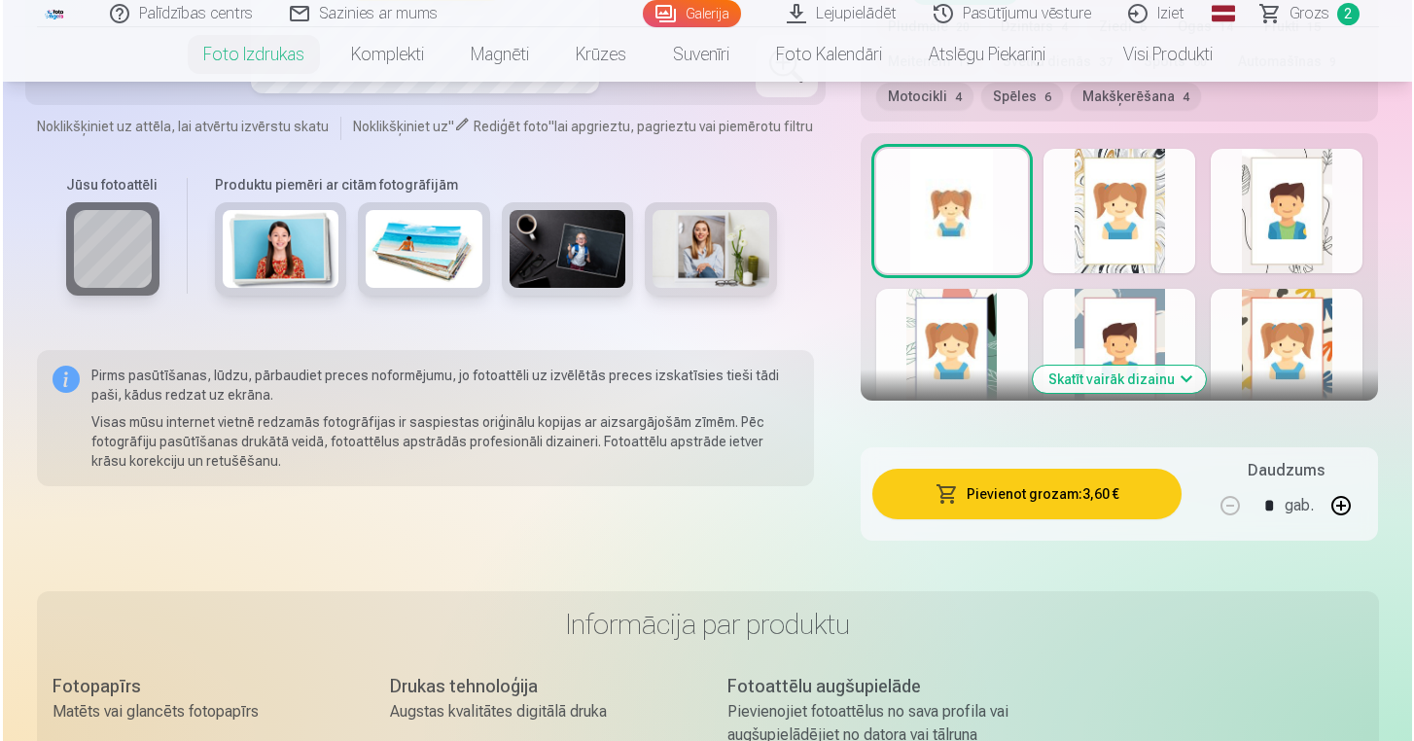
scroll to position [1201, 0]
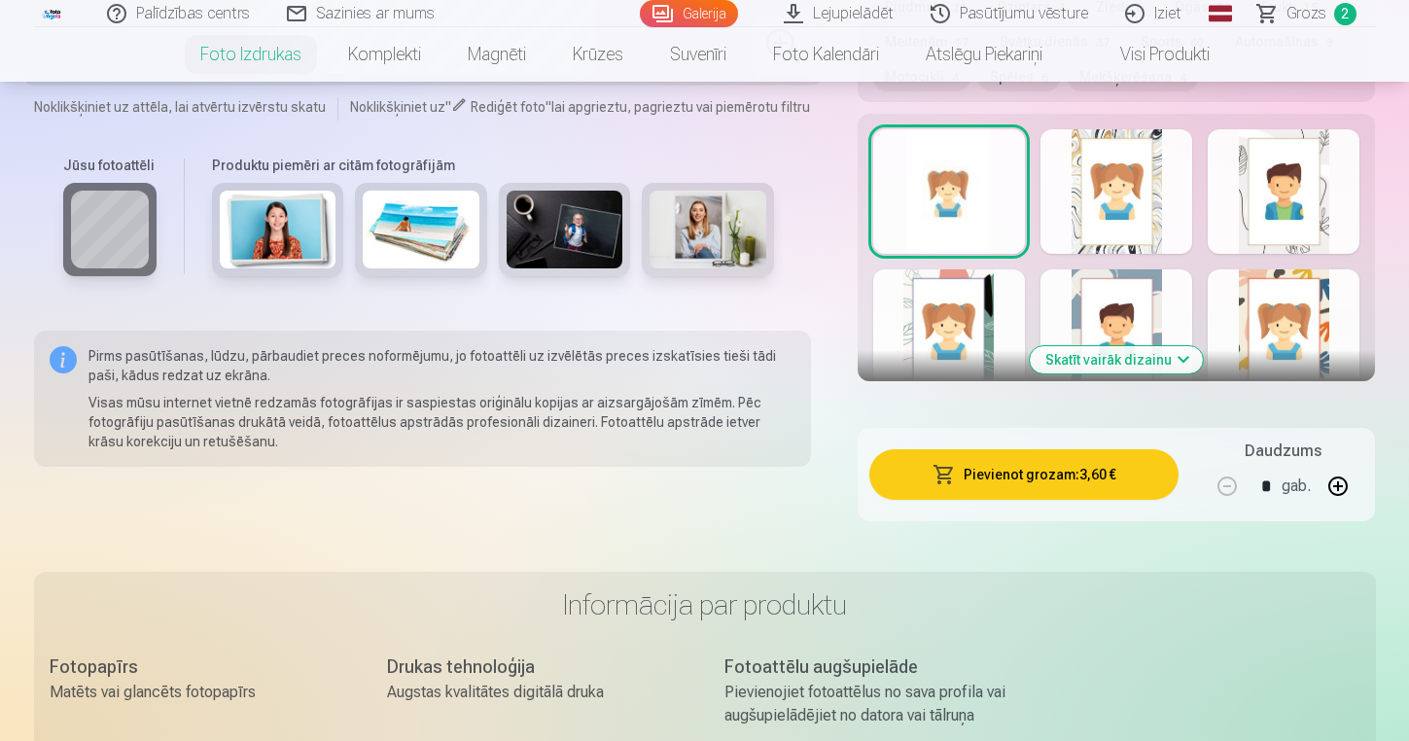
click at [1137, 473] on button "Pievienot grozam : 3,60 €" at bounding box center [1024, 474] width 310 height 51
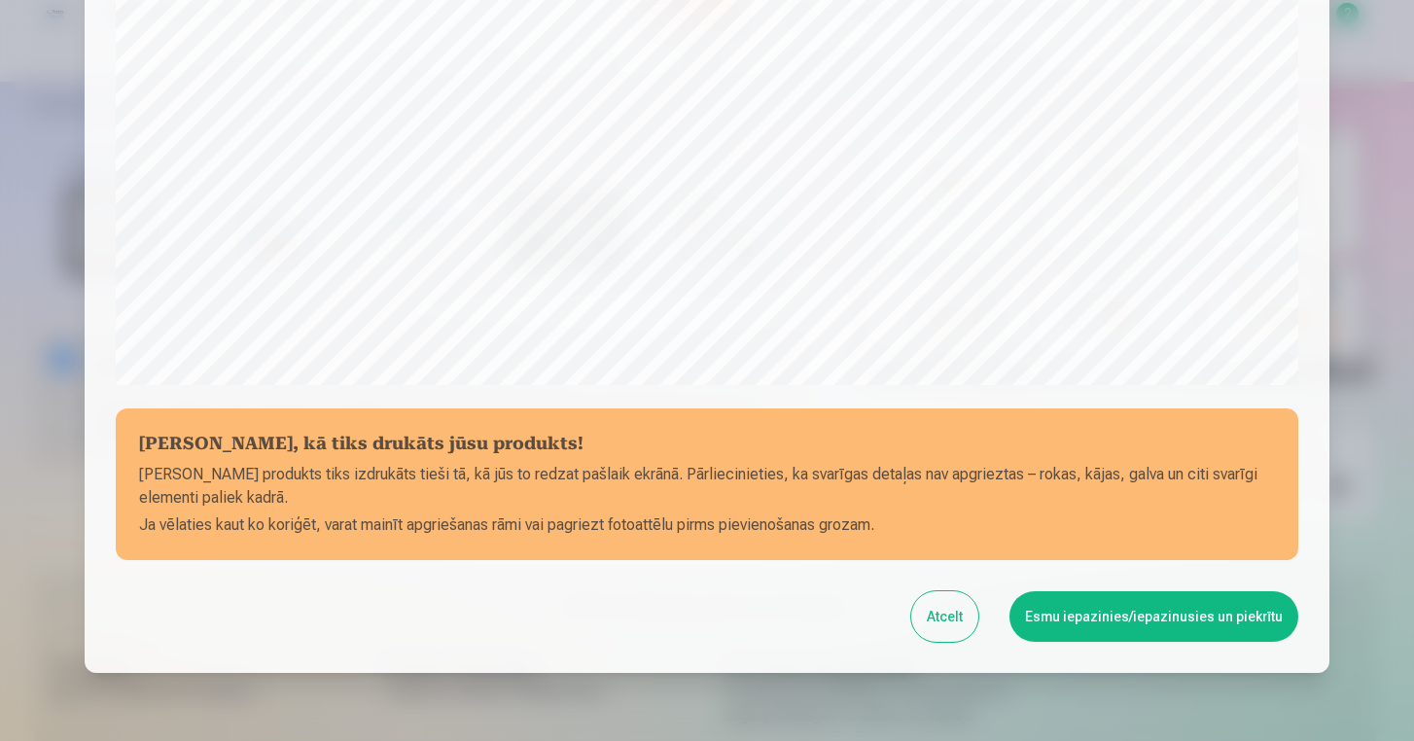
scroll to position [659, 0]
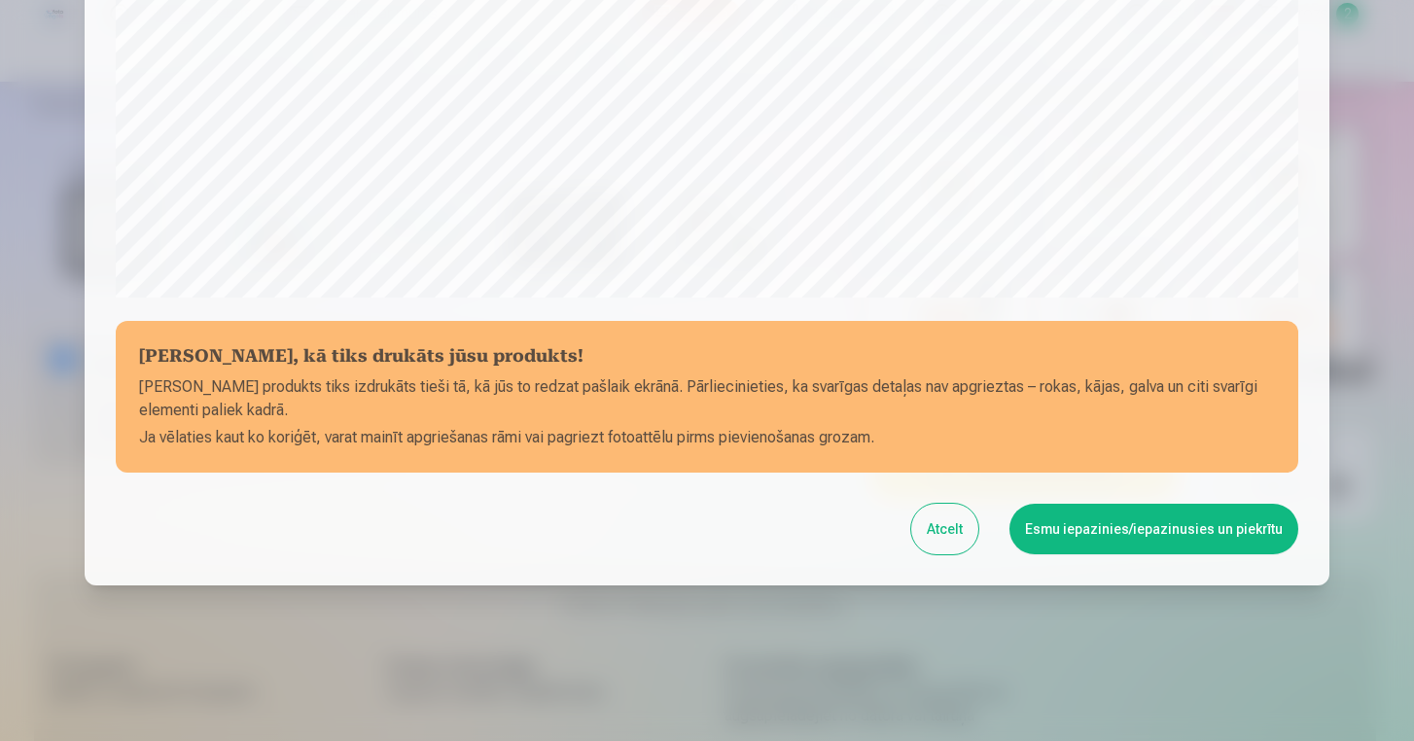
click at [1140, 522] on button "Esmu iepazinies/iepazinusies un piekrītu" at bounding box center [1154, 529] width 289 height 51
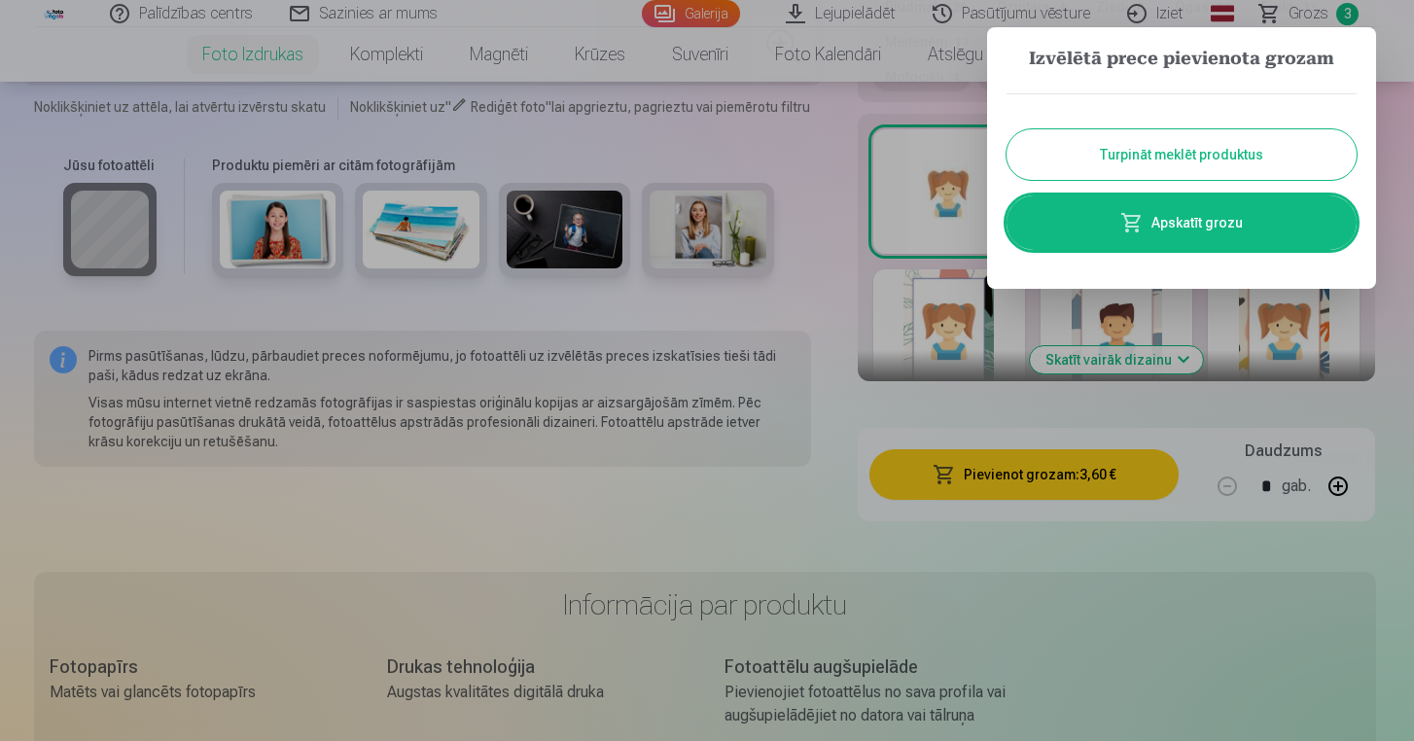
click at [1275, 220] on link "Apskatīt grozu" at bounding box center [1182, 222] width 350 height 54
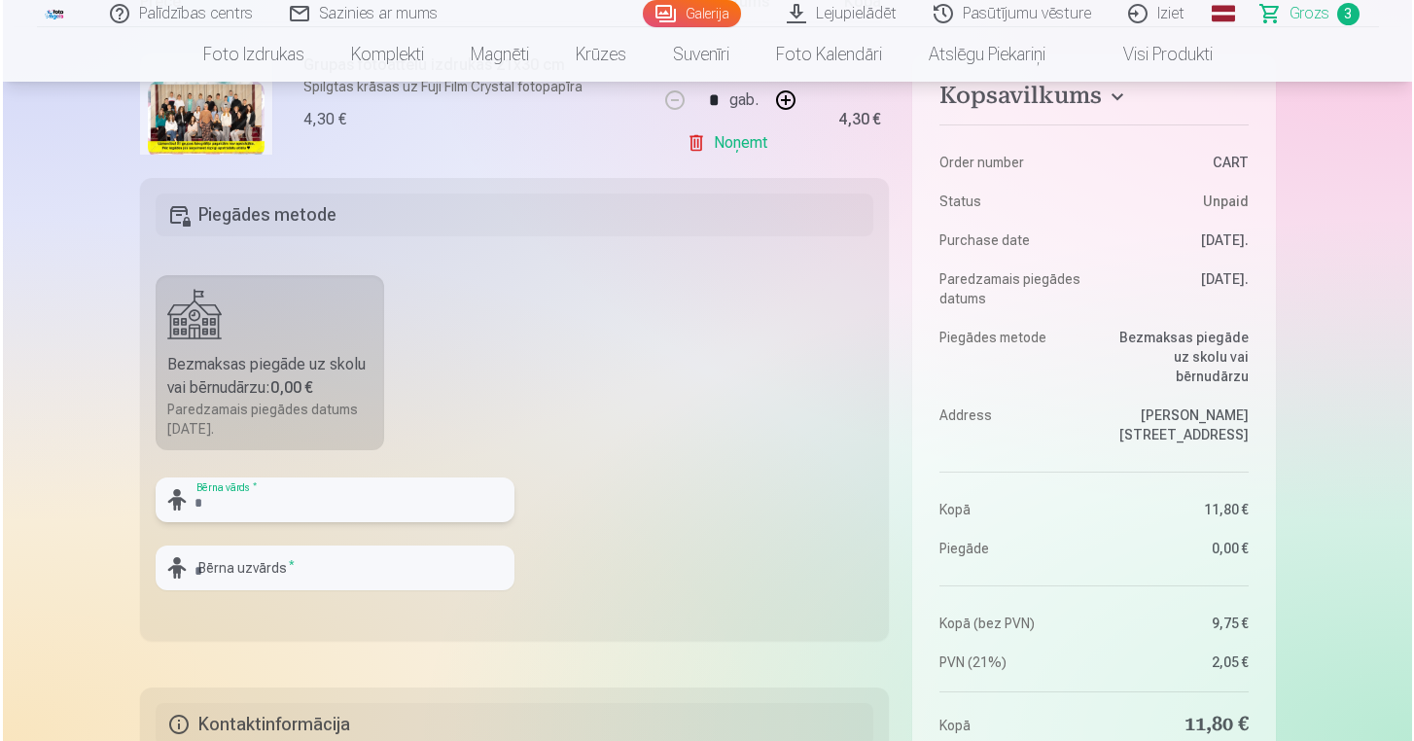
scroll to position [354, 0]
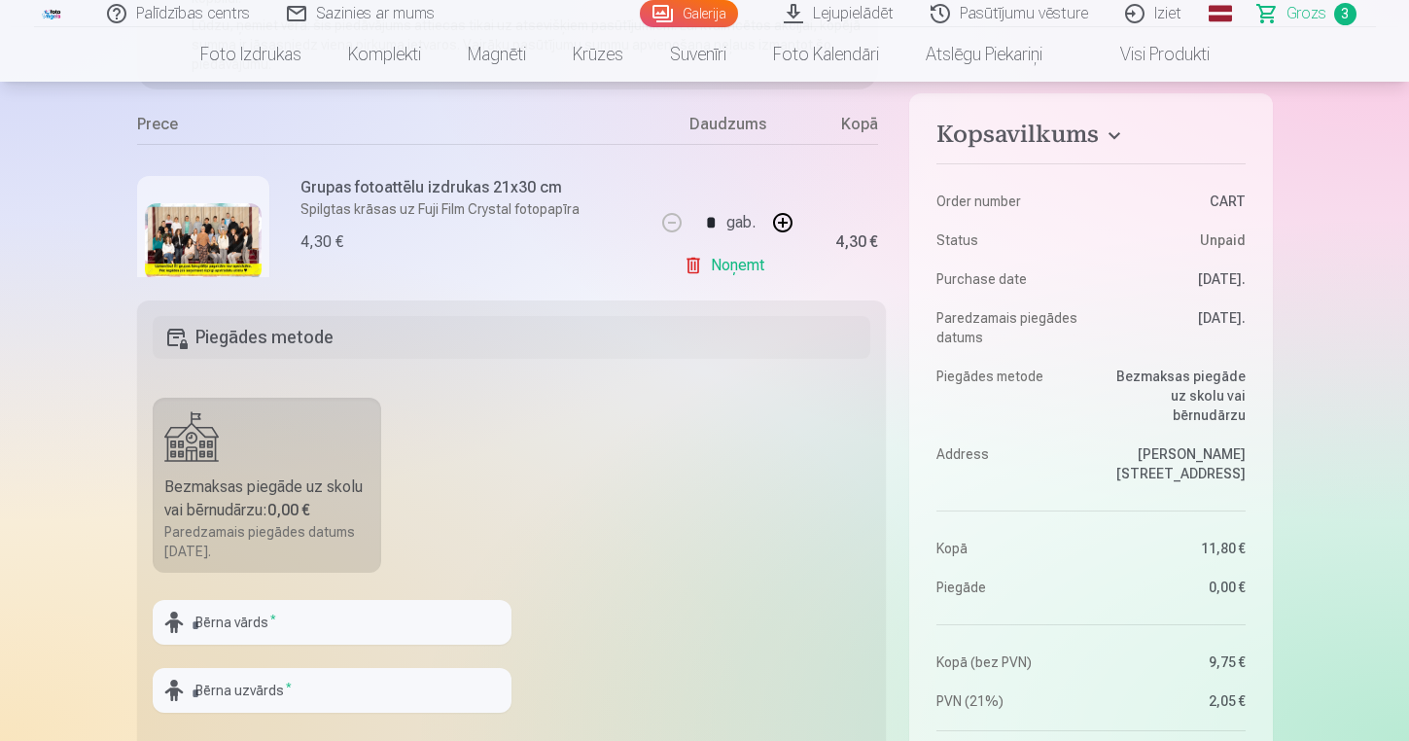
click at [197, 242] on img at bounding box center [203, 242] width 117 height 78
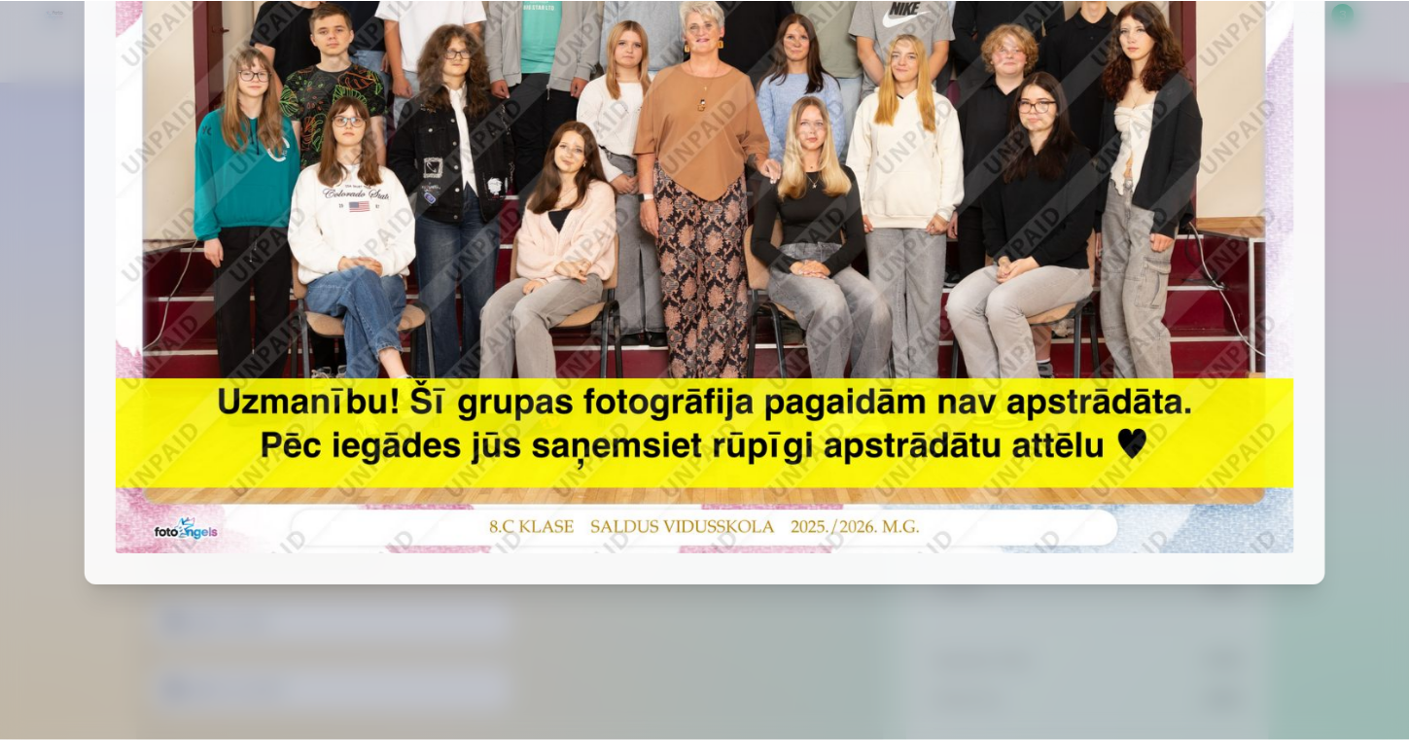
scroll to position [304, 0]
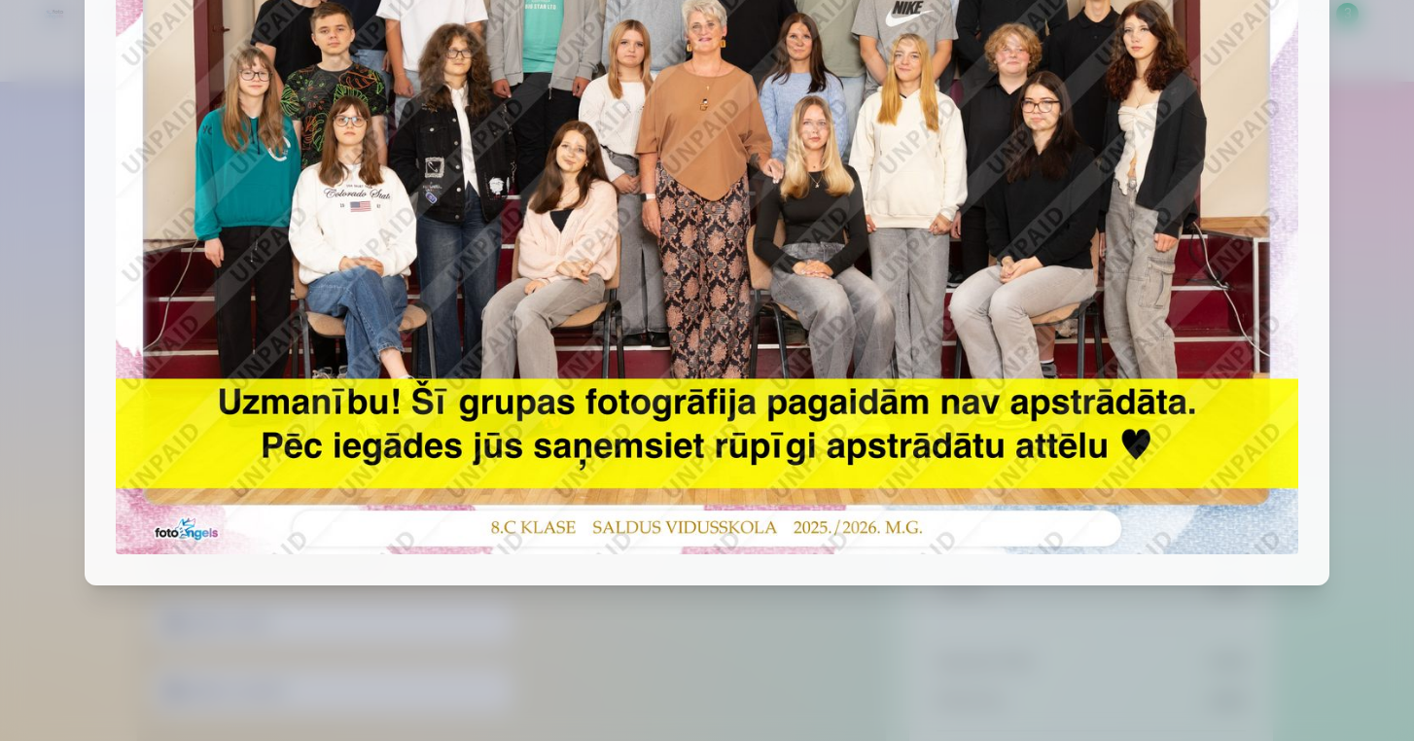
click at [1366, 183] on div at bounding box center [707, 370] width 1414 height 741
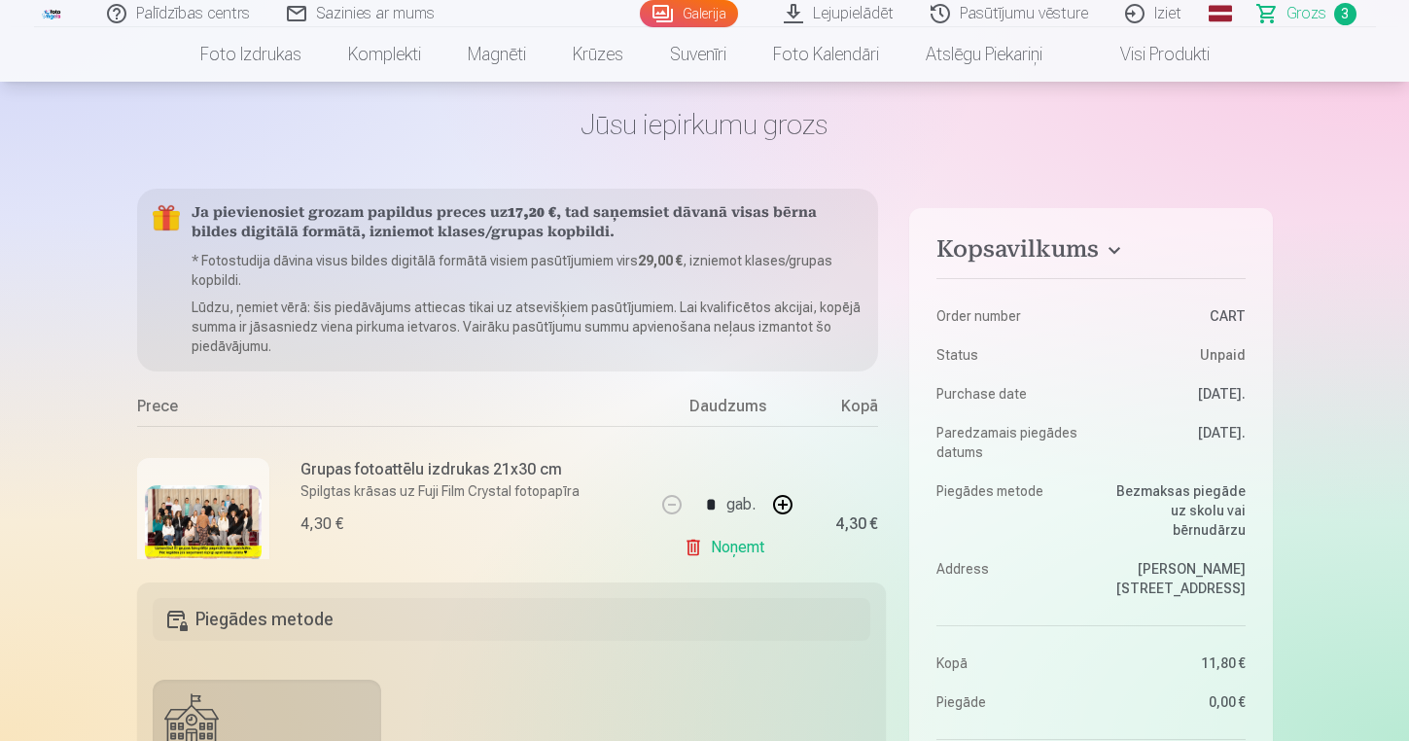
scroll to position [77, 0]
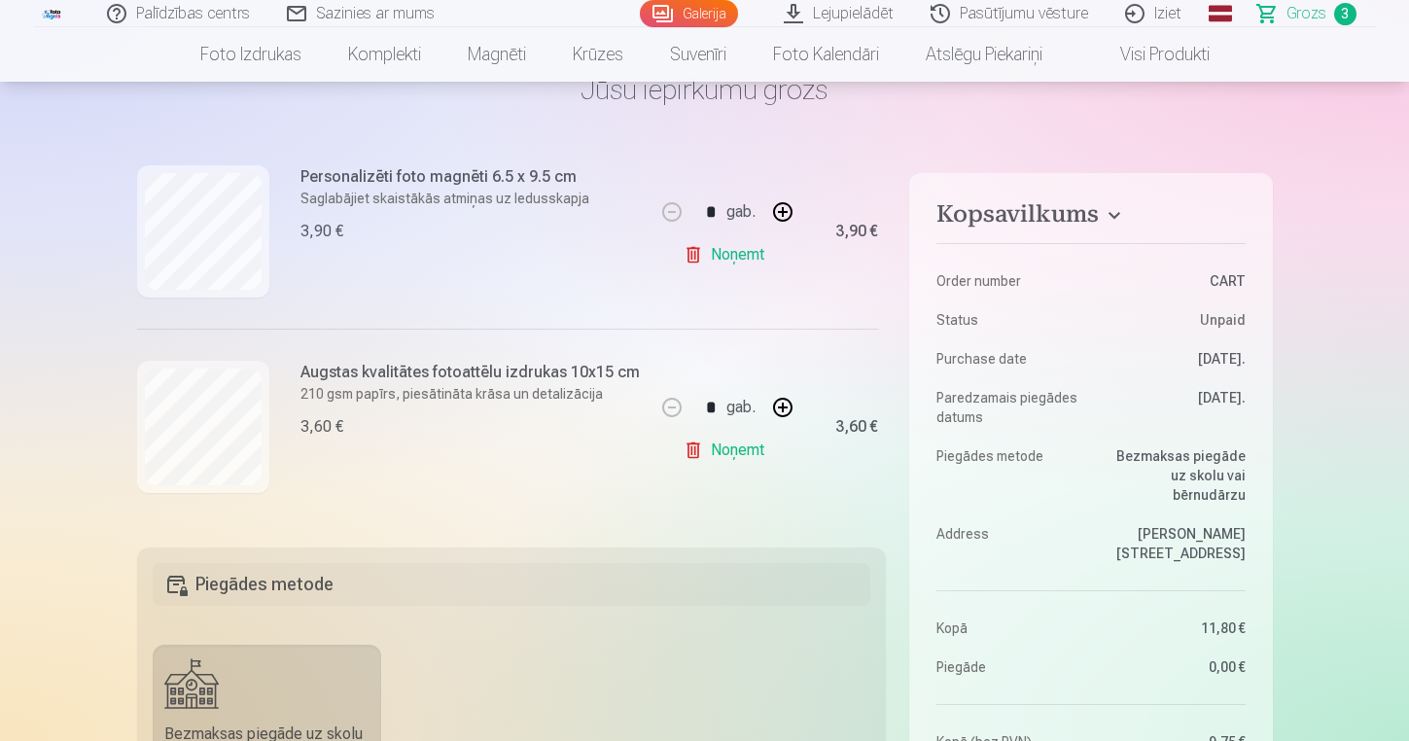
scroll to position [107, 0]
click at [779, 408] on button "button" at bounding box center [783, 407] width 47 height 47
click at [675, 402] on button "button" at bounding box center [672, 407] width 47 height 47
type input "*"
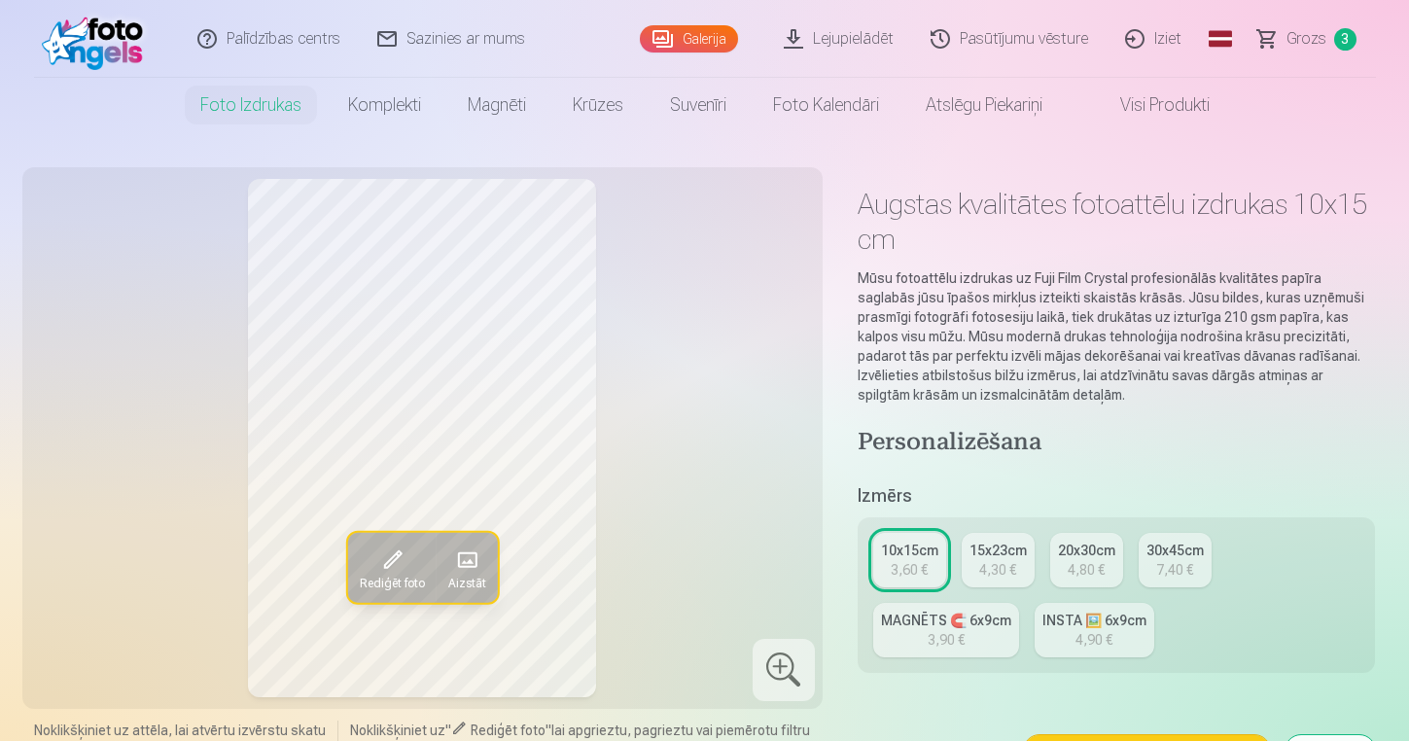
scroll to position [7184, 0]
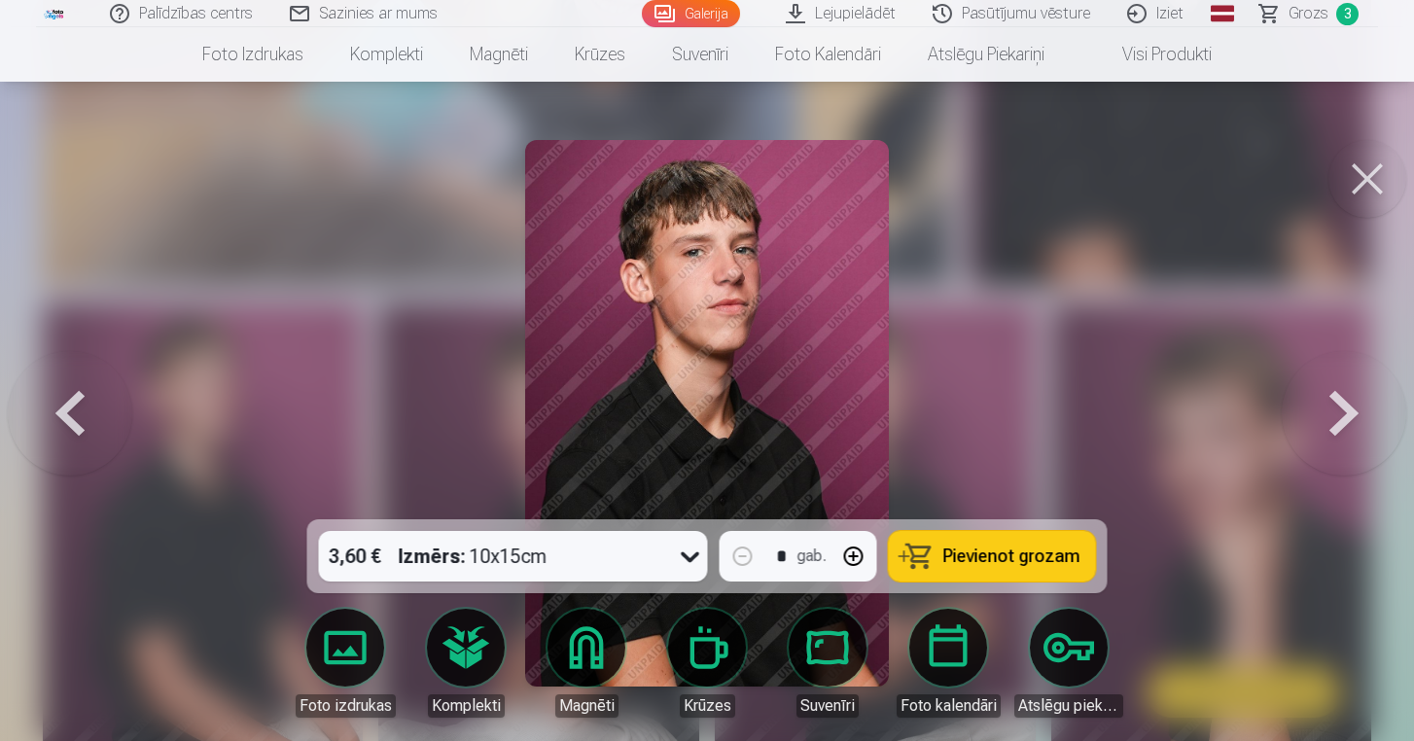
click at [1370, 192] on button at bounding box center [1368, 179] width 78 height 78
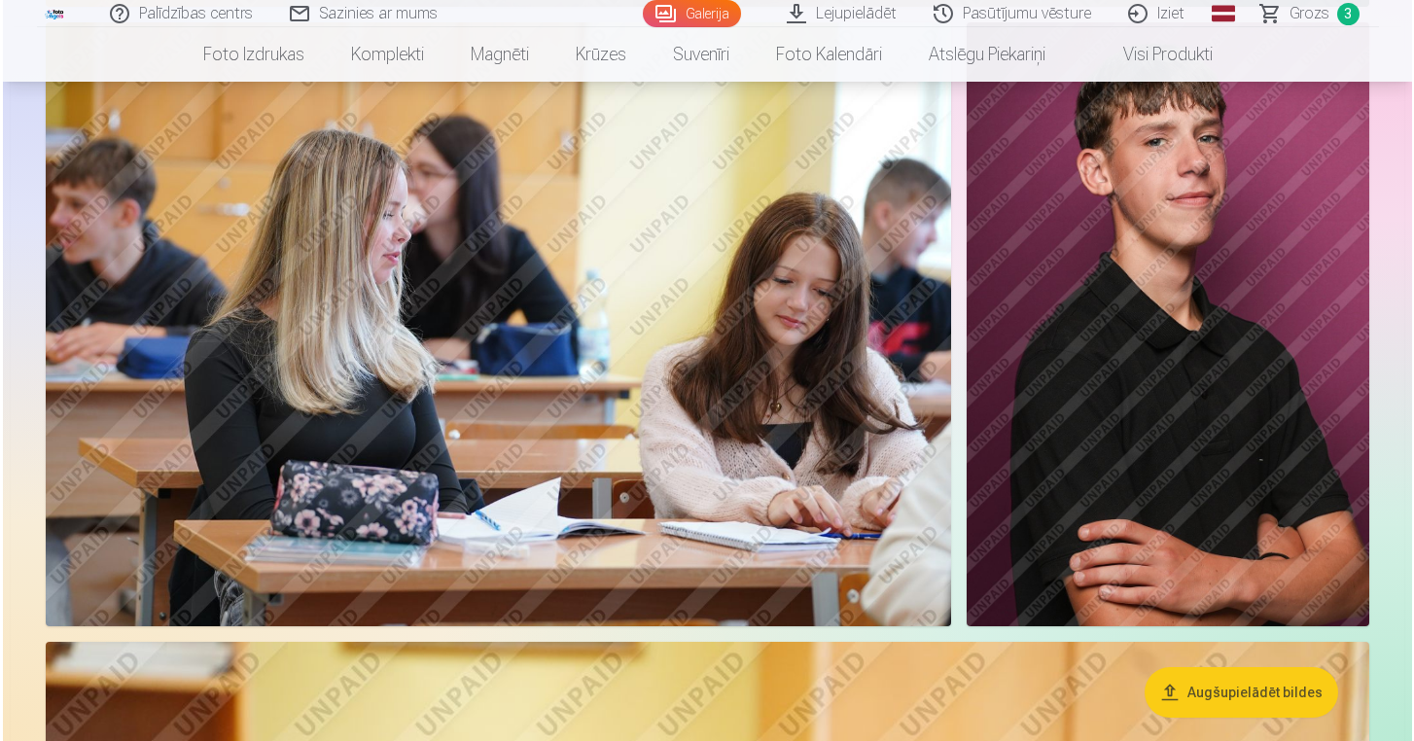
scroll to position [2881, 0]
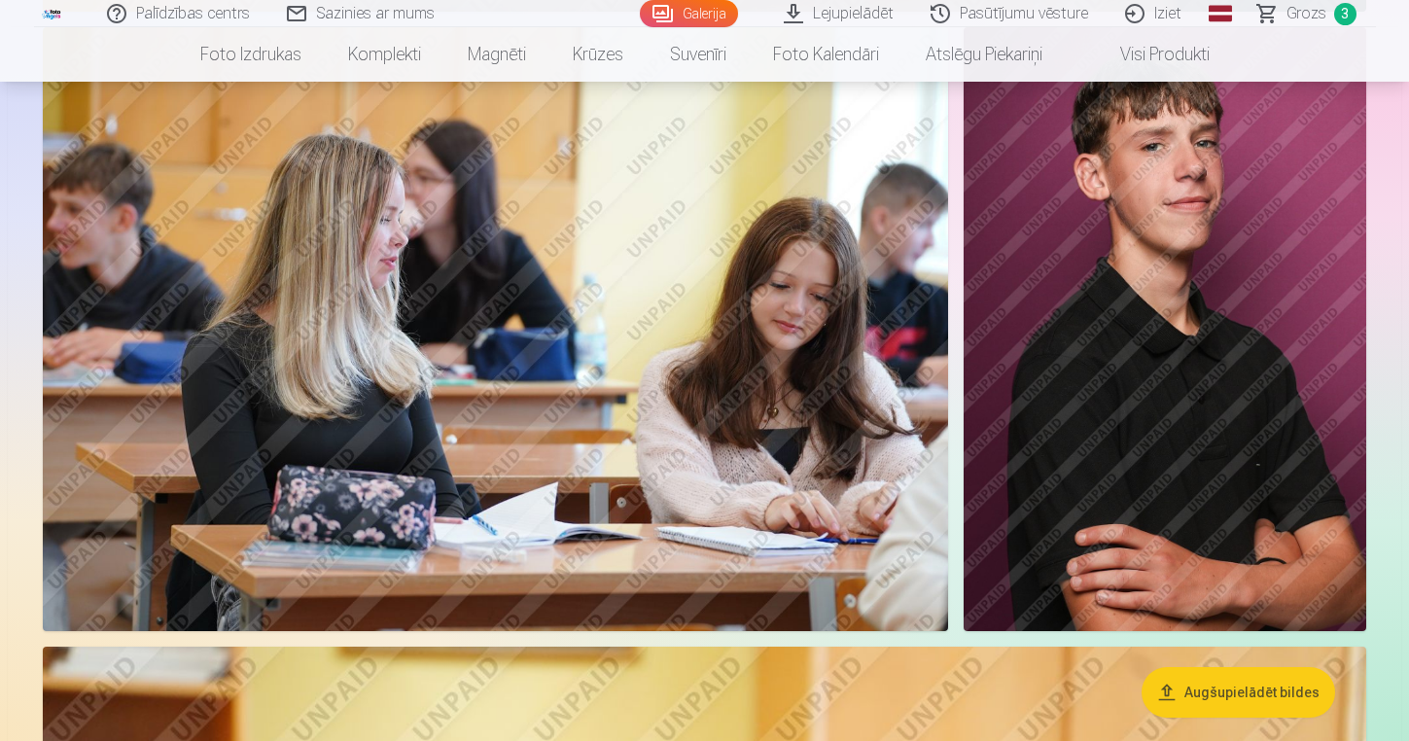
click at [1292, 274] on img at bounding box center [1165, 329] width 403 height 604
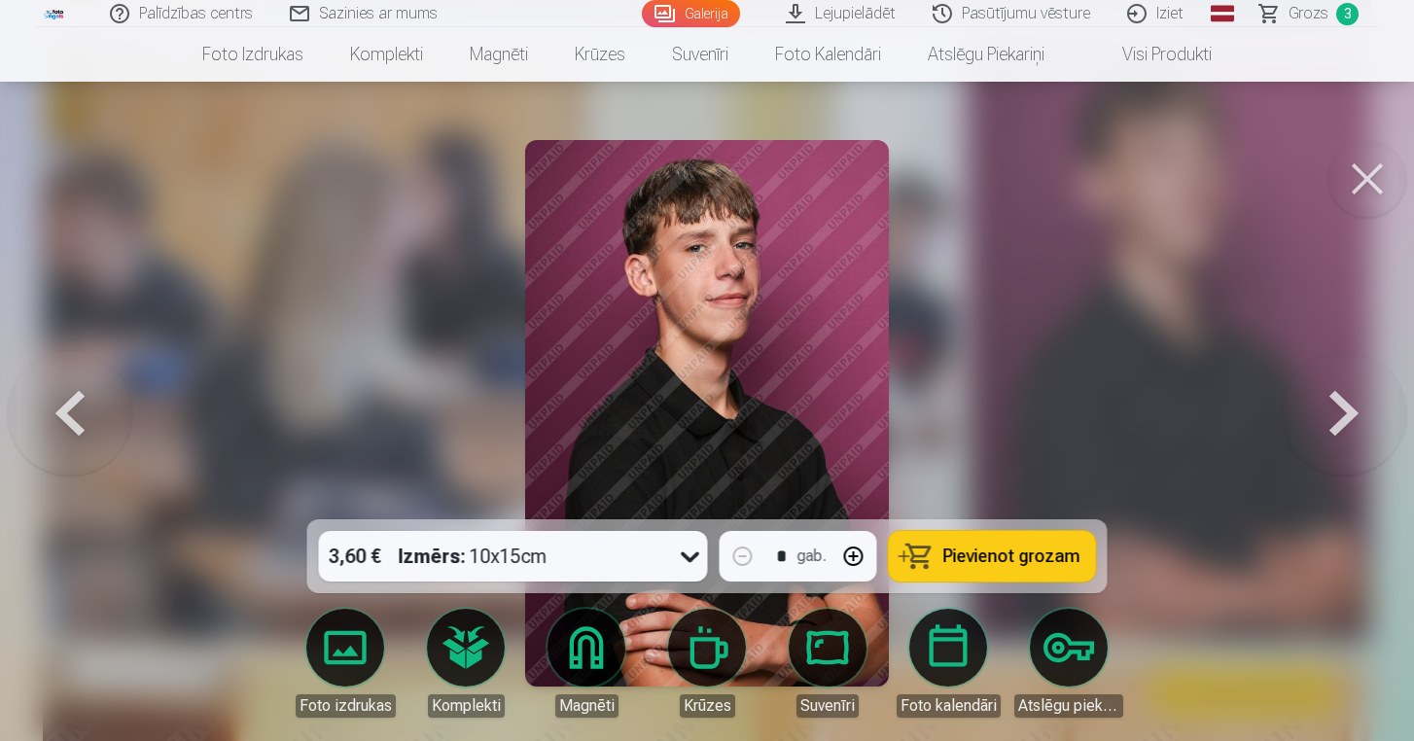
click at [351, 647] on link "Foto izdrukas" at bounding box center [345, 663] width 109 height 109
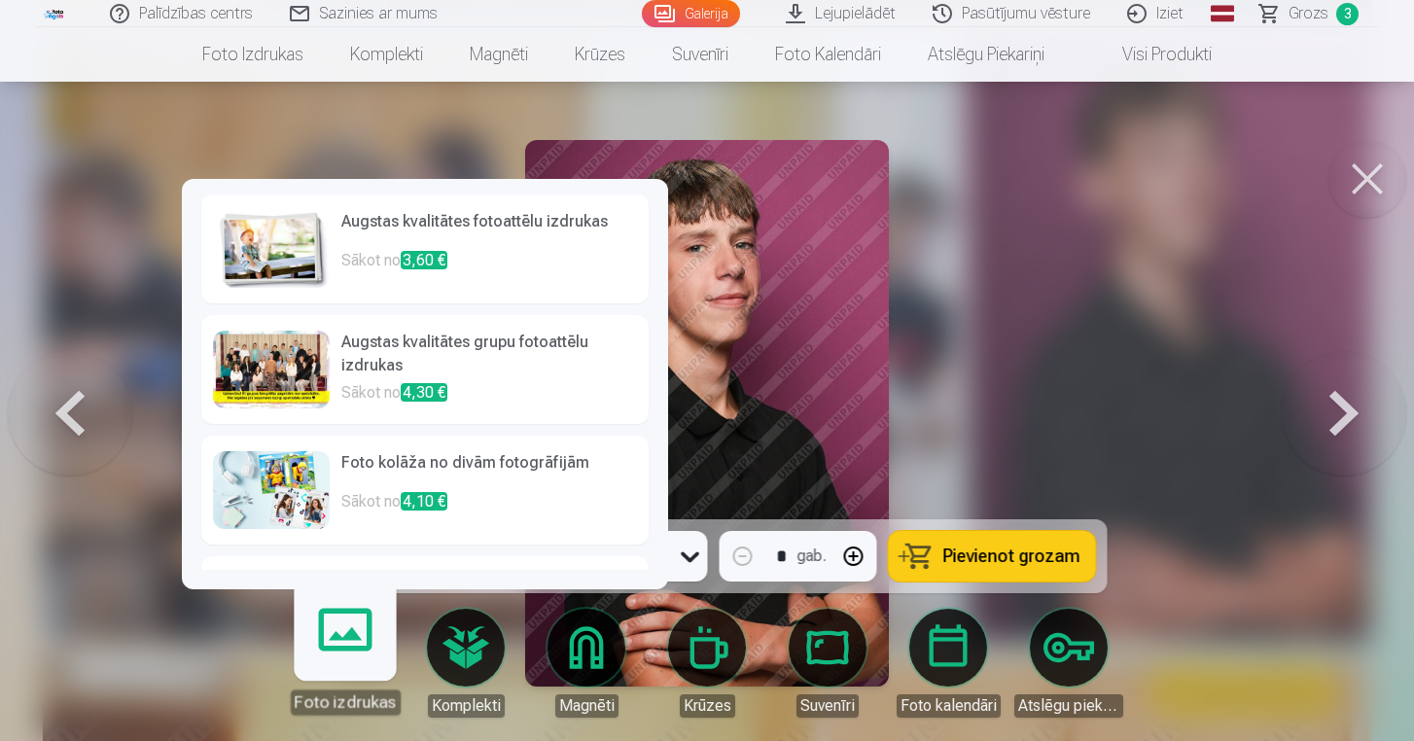
click at [560, 226] on h6 "Augstas kvalitātes fotoattēlu izdrukas" at bounding box center [489, 229] width 296 height 39
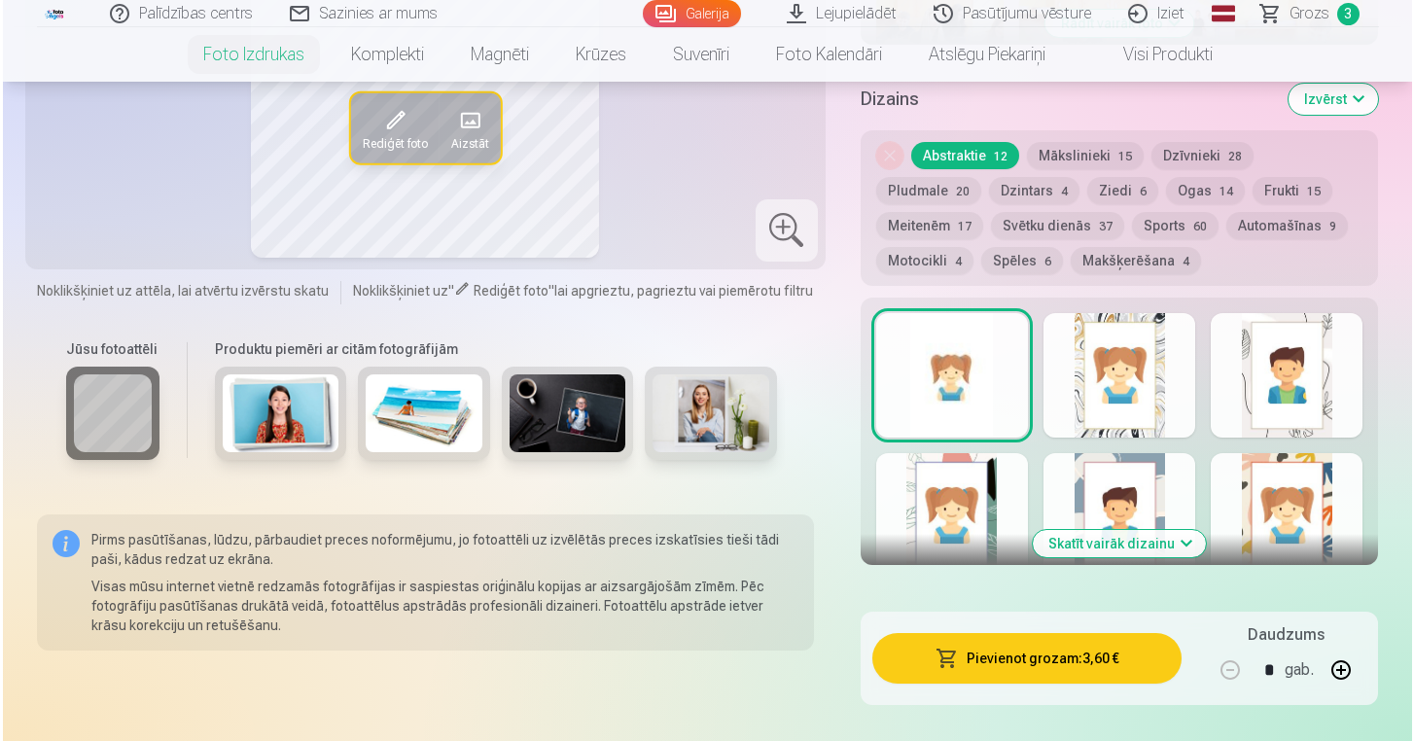
scroll to position [1087, 0]
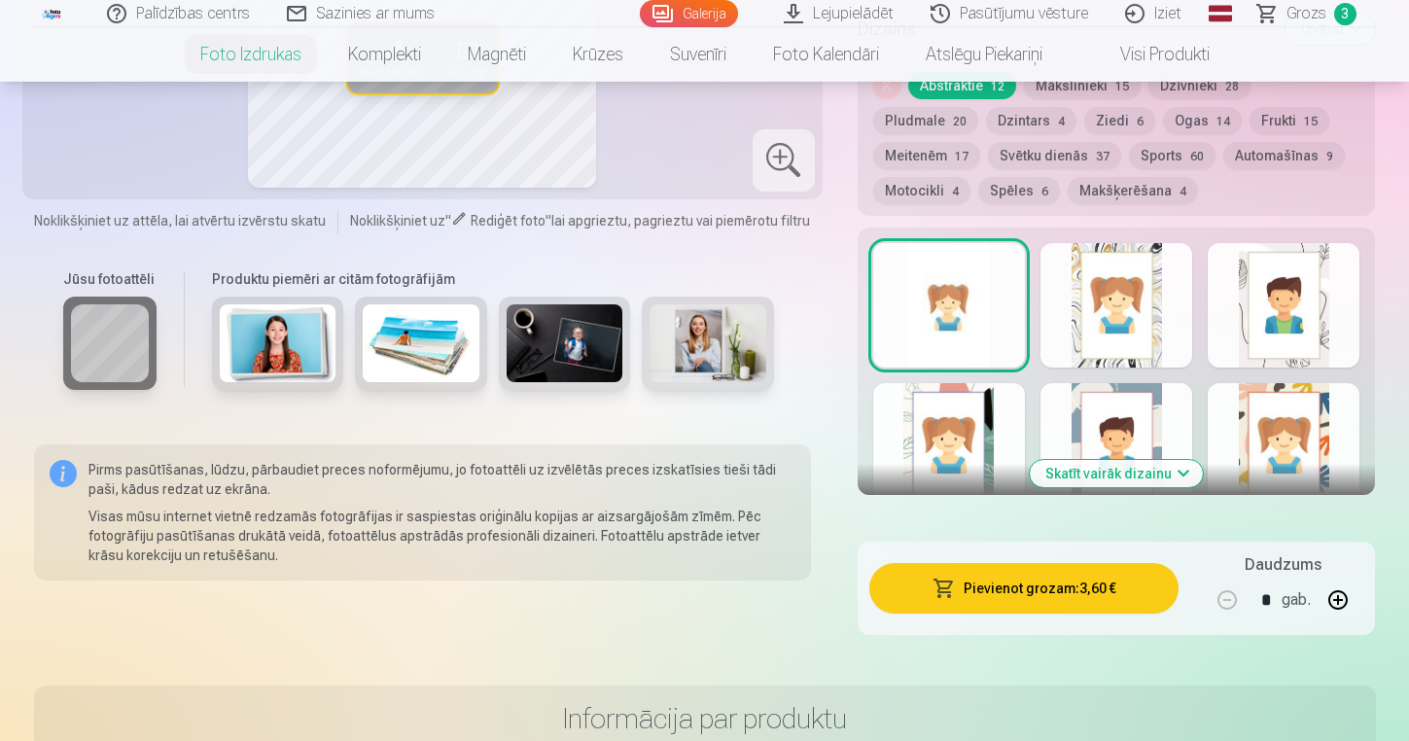
click at [1084, 567] on button "Pievienot grozam : 3,60 €" at bounding box center [1024, 588] width 310 height 51
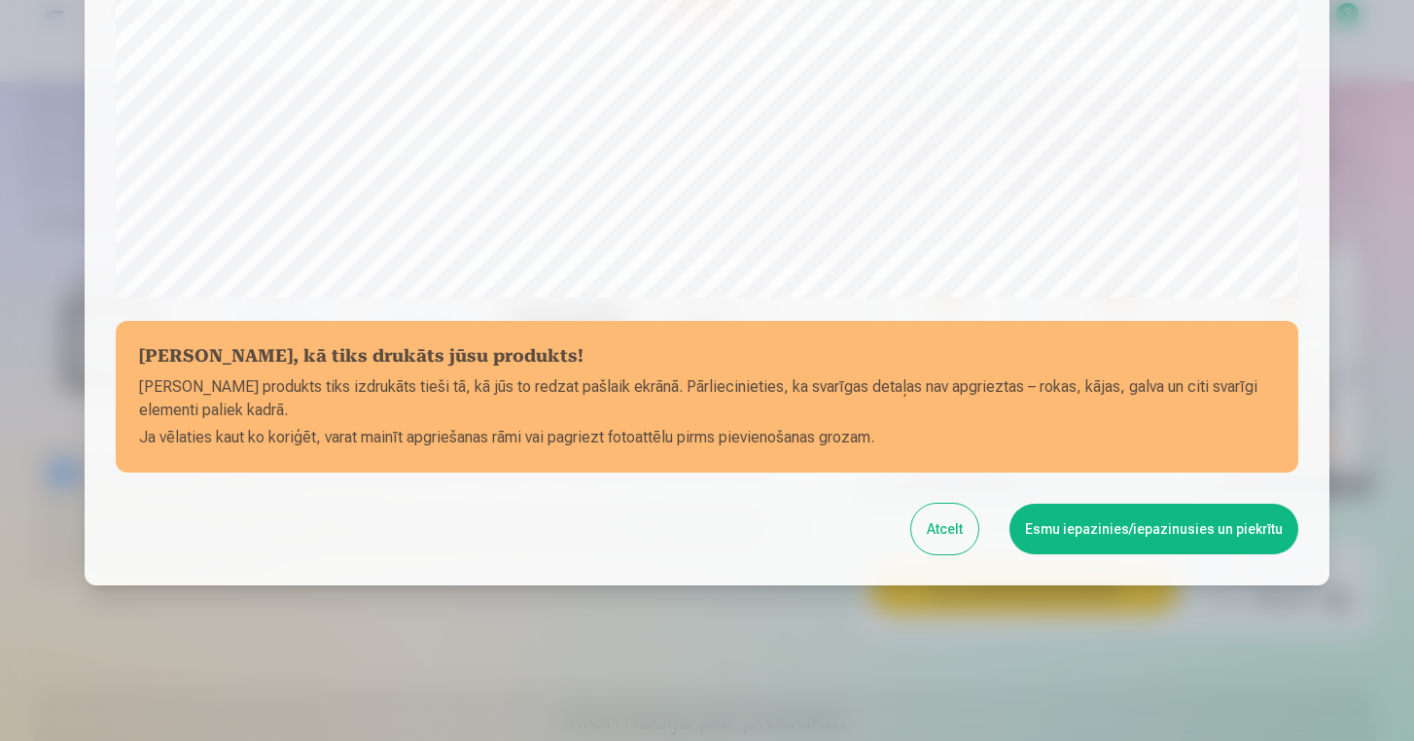
scroll to position [659, 0]
click at [1174, 528] on button "Esmu iepazinies/iepazinusies un piekrītu" at bounding box center [1154, 529] width 289 height 51
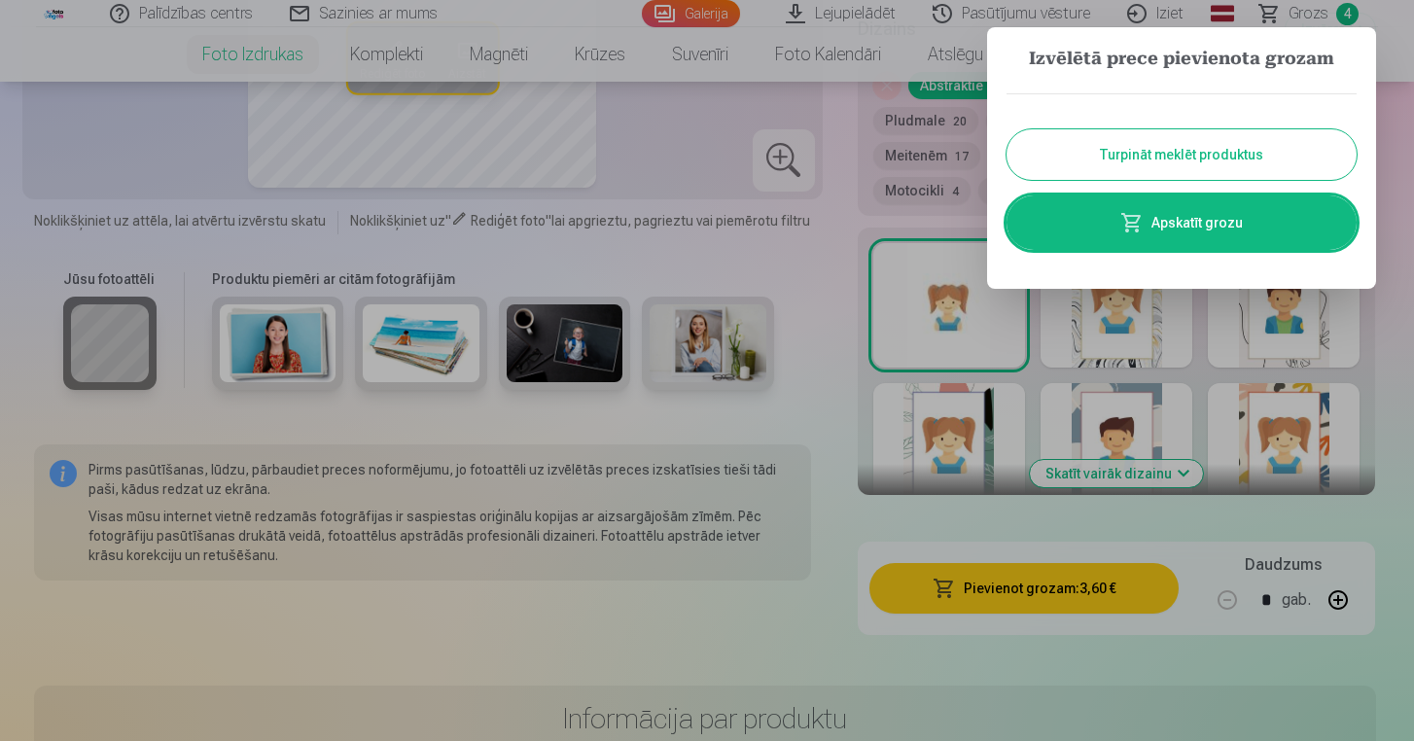
click at [1206, 212] on link "Apskatīt grozu" at bounding box center [1182, 222] width 350 height 54
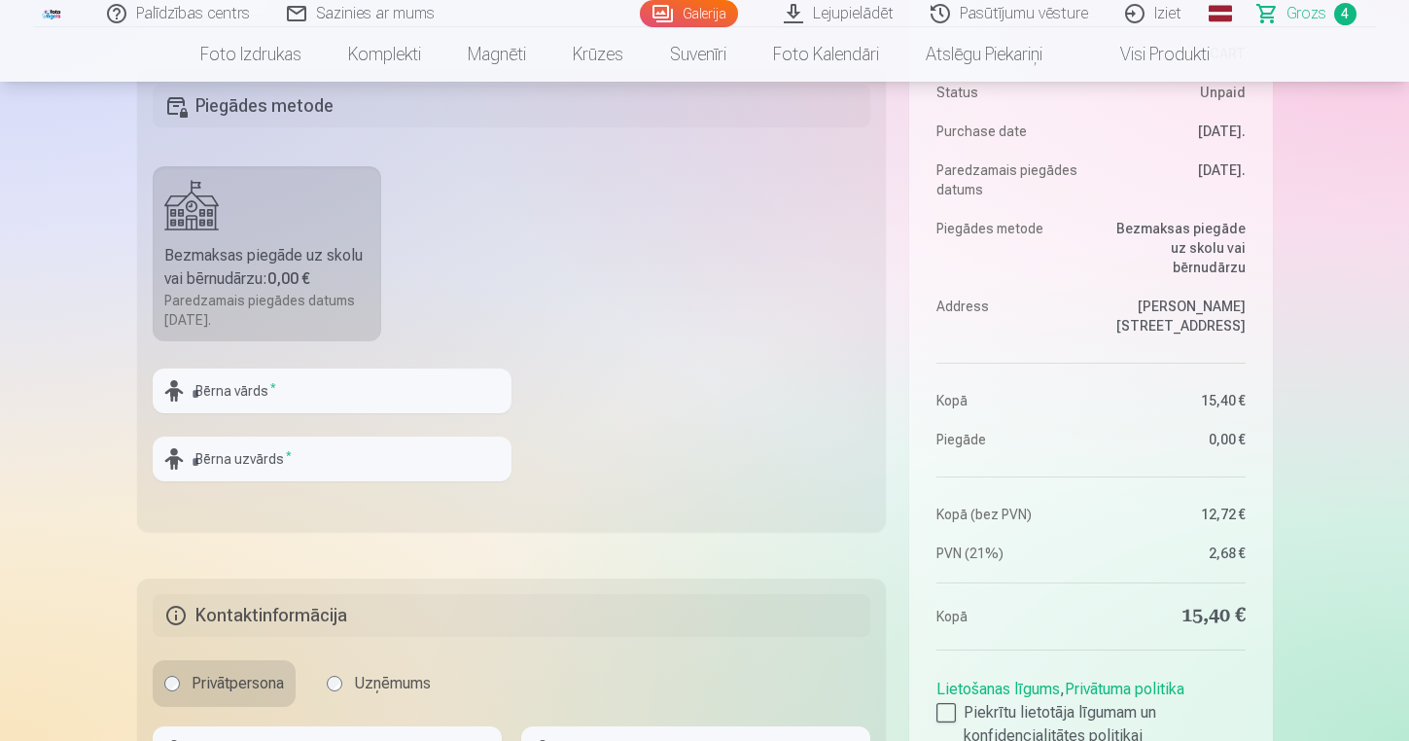
scroll to position [648, 0]
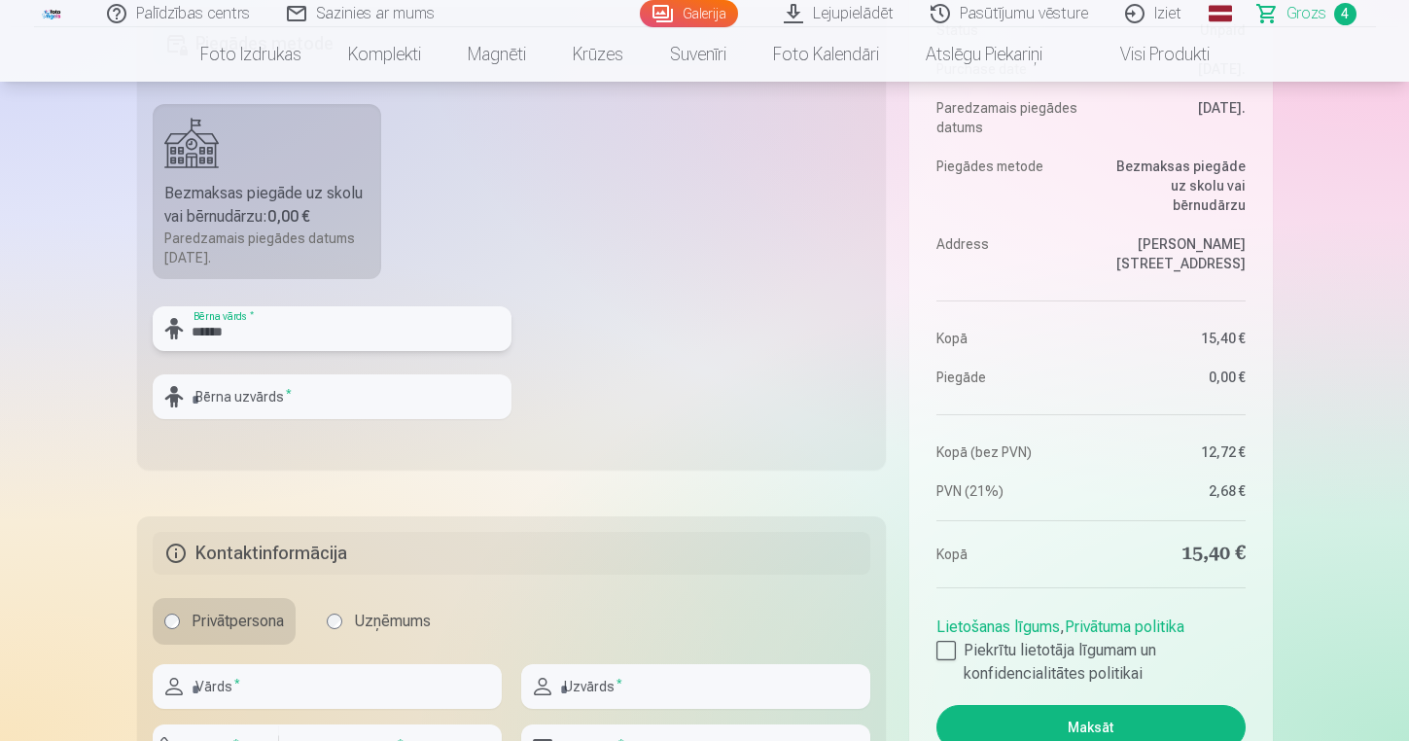
type input "******"
type input "*********"
click at [546, 471] on div "Kopsavilkums Order number CART Status Unpaid Purchase date 8.09.2025. Paredzama…" at bounding box center [705, 218] width 1136 height 1211
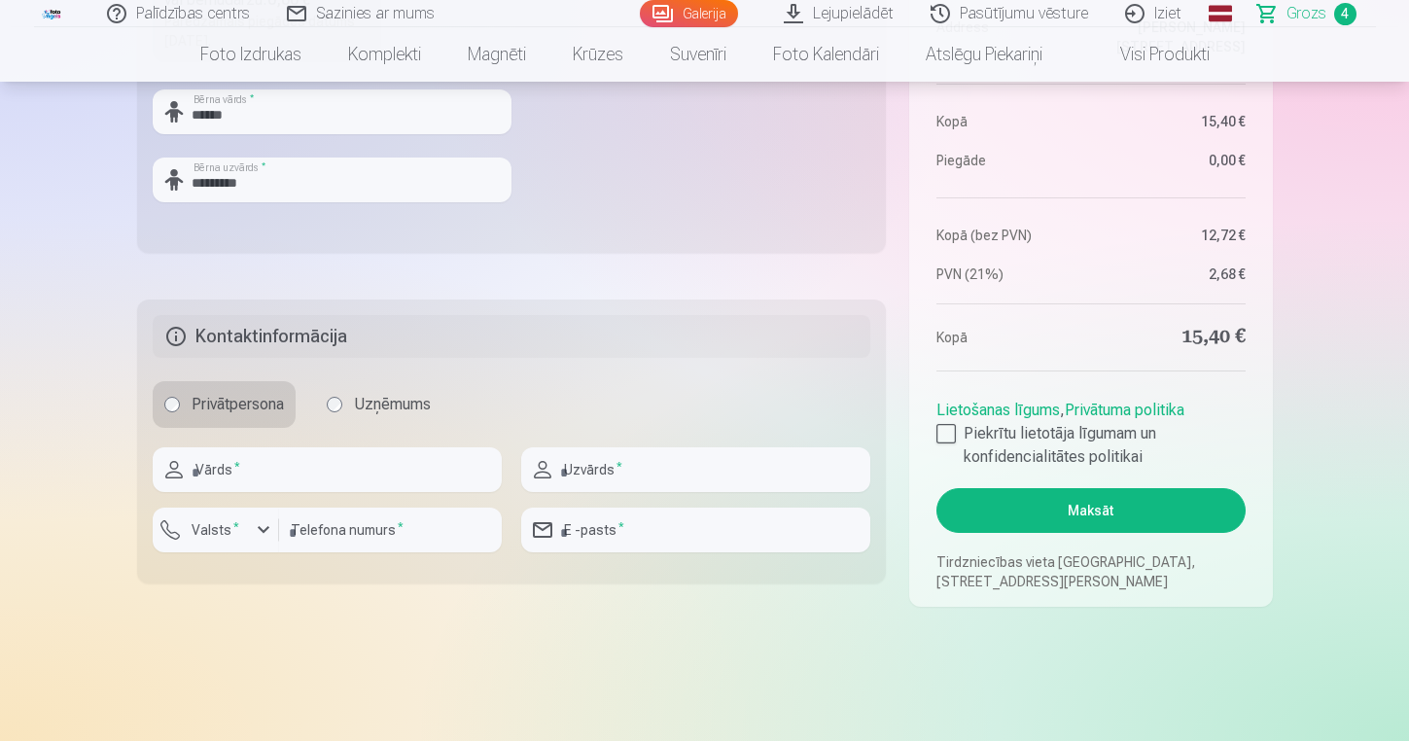
scroll to position [866, 0]
type input "******"
type input "*******"
click at [426, 532] on input "number" at bounding box center [390, 529] width 223 height 45
type input "********"
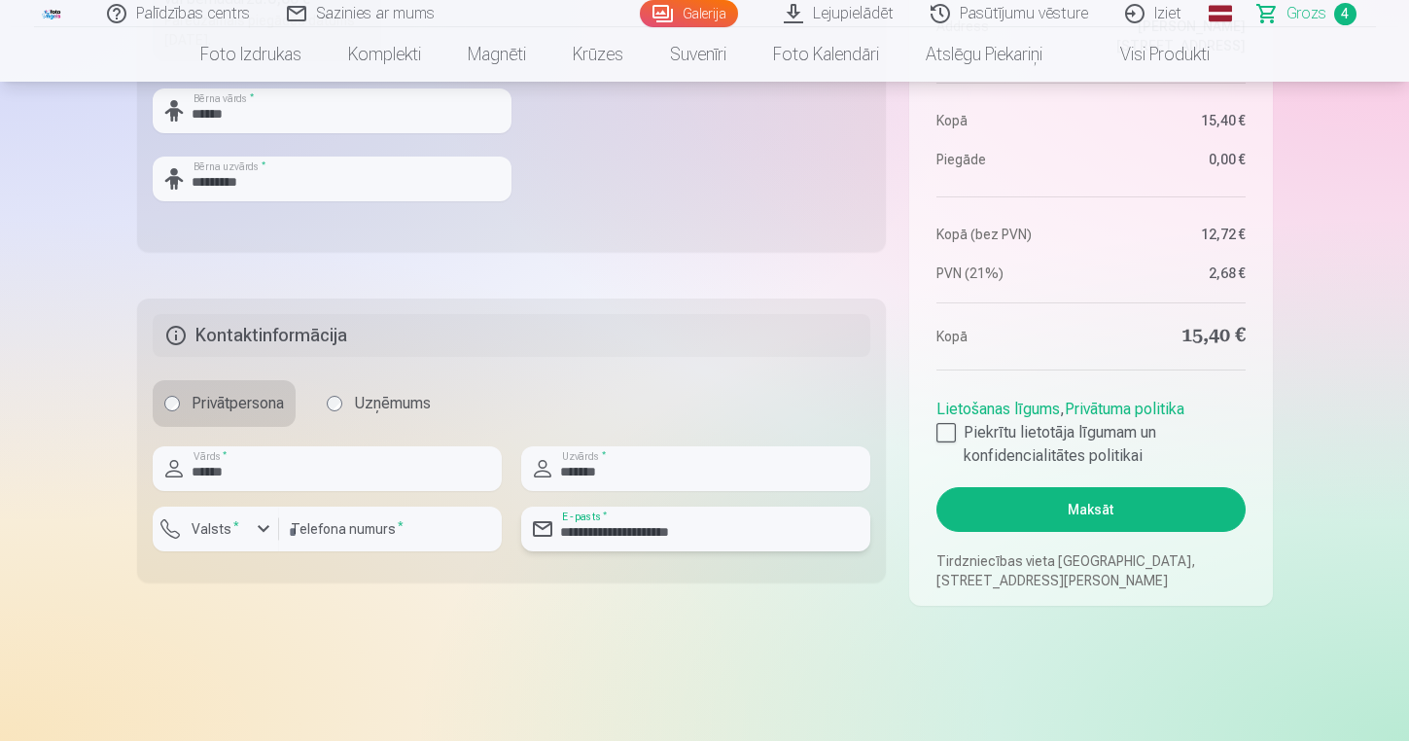
type input "**********"
click at [946, 426] on div at bounding box center [946, 432] width 19 height 19
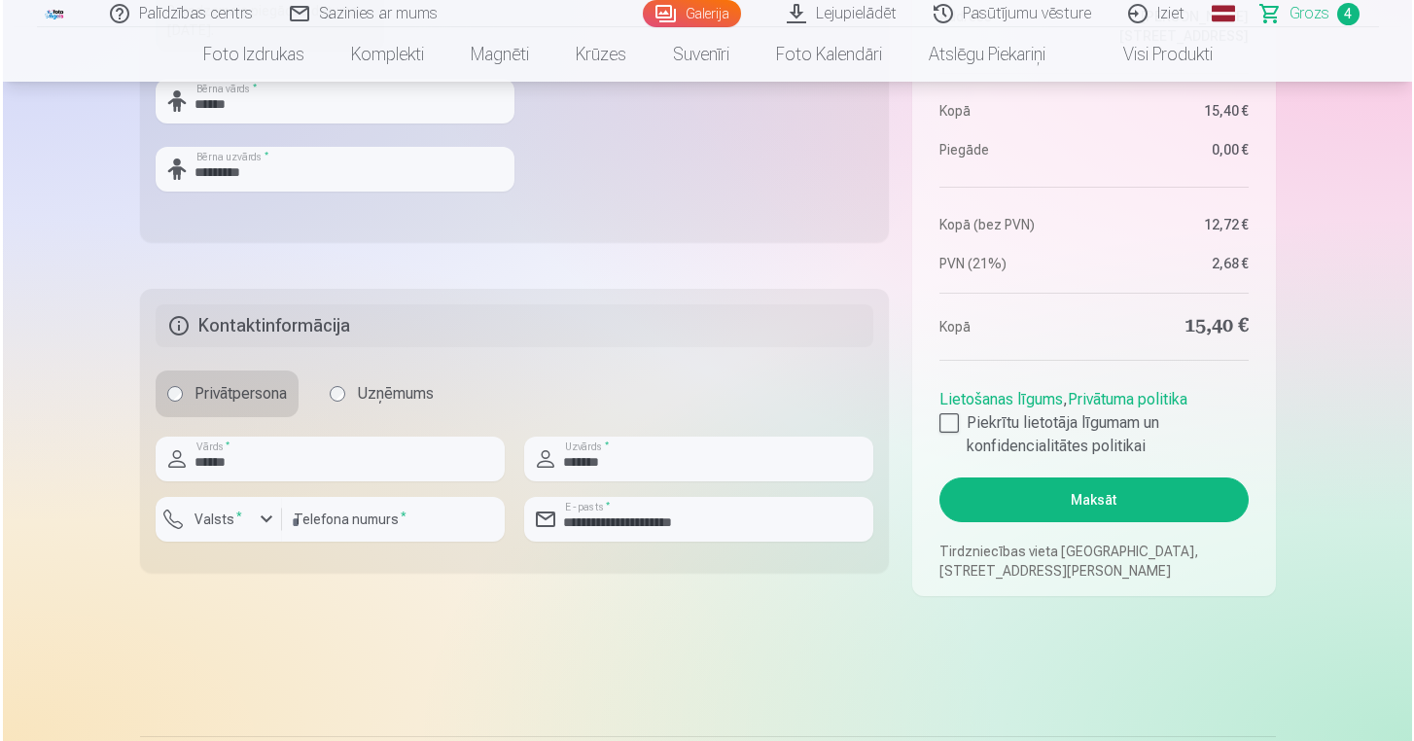
scroll to position [881, 0]
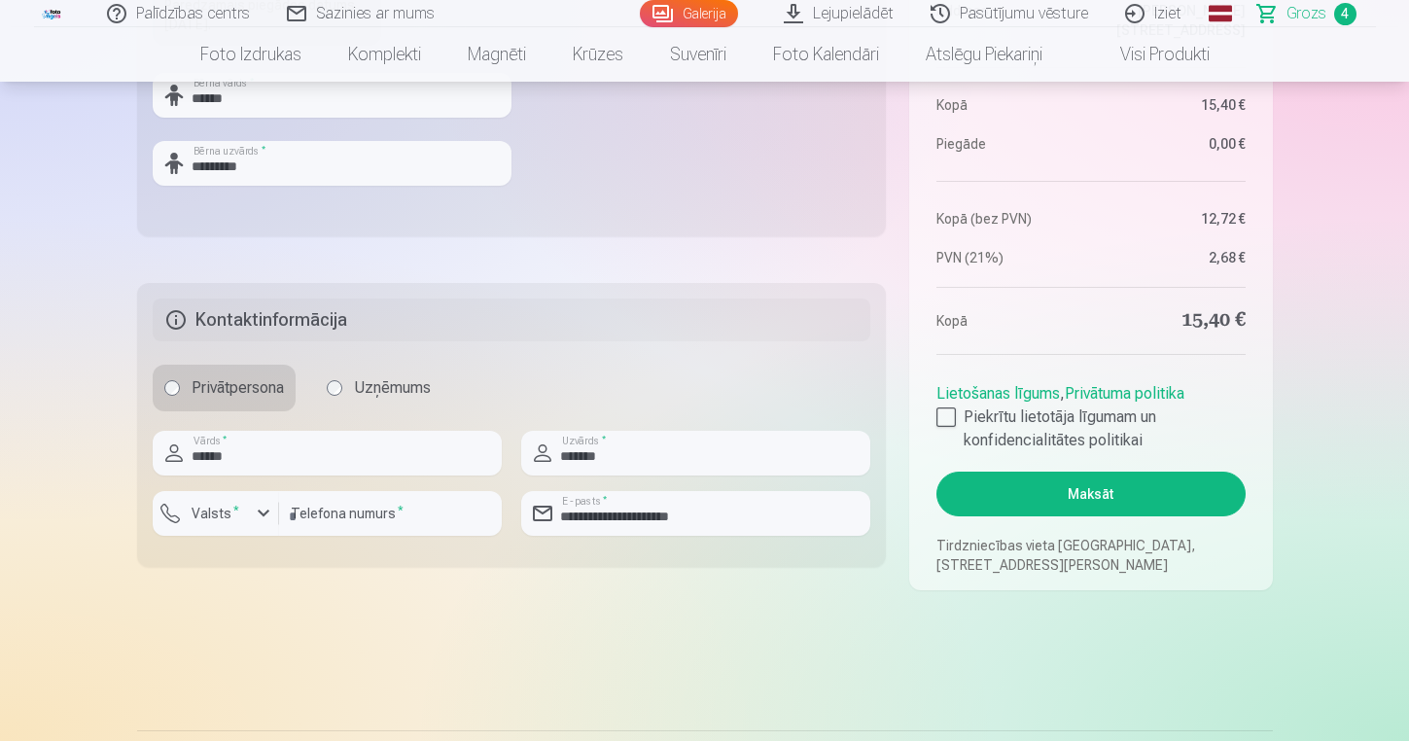
click at [1144, 488] on button "Maksāt" at bounding box center [1091, 494] width 308 height 45
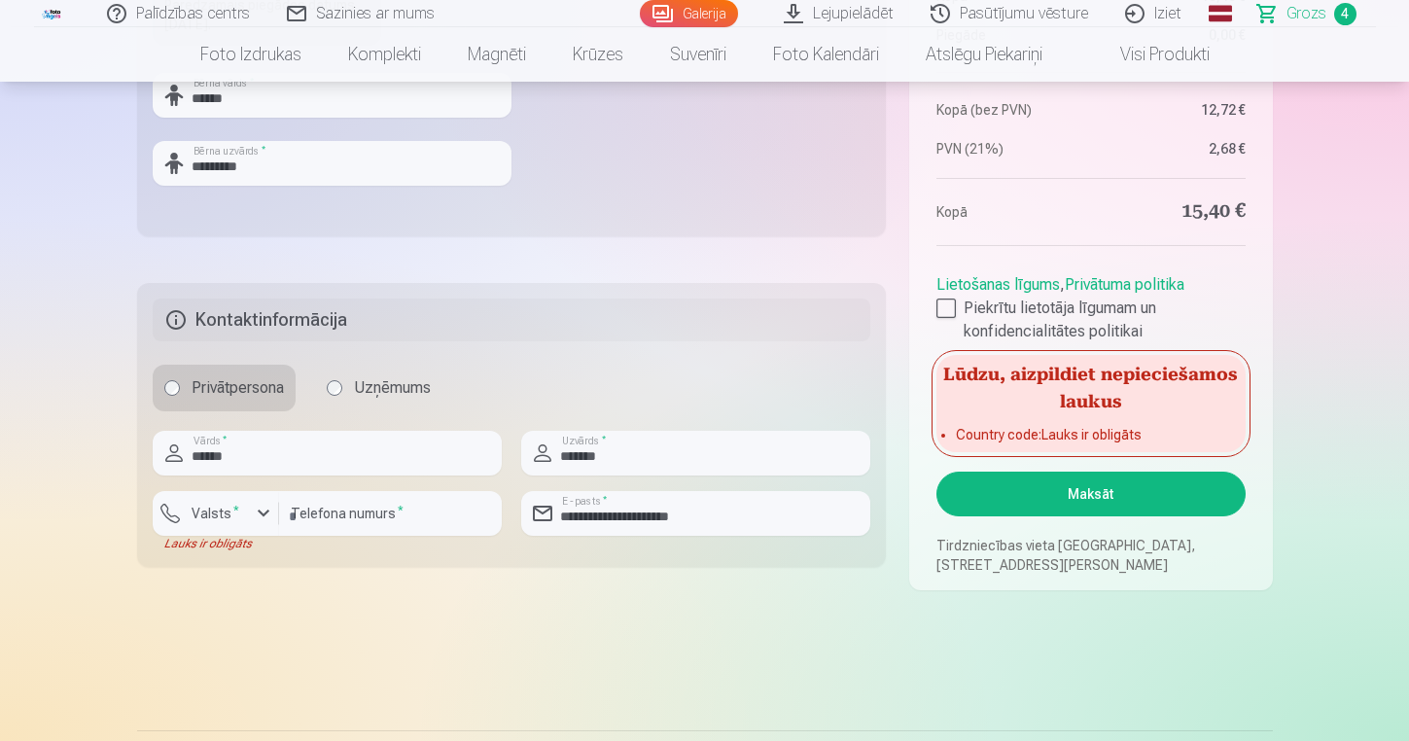
click at [262, 519] on div "button" at bounding box center [263, 513] width 23 height 23
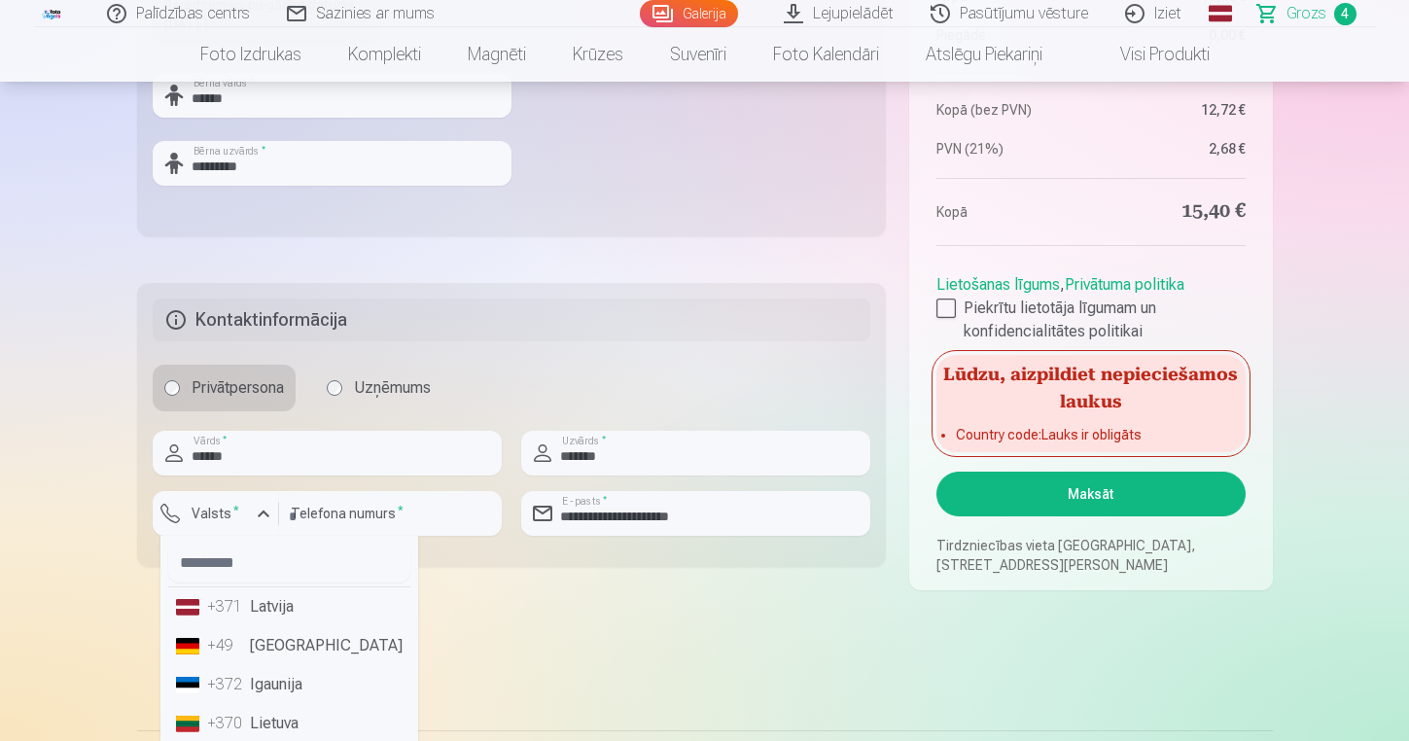
click at [287, 605] on li "+371 Latvija" at bounding box center [289, 606] width 242 height 39
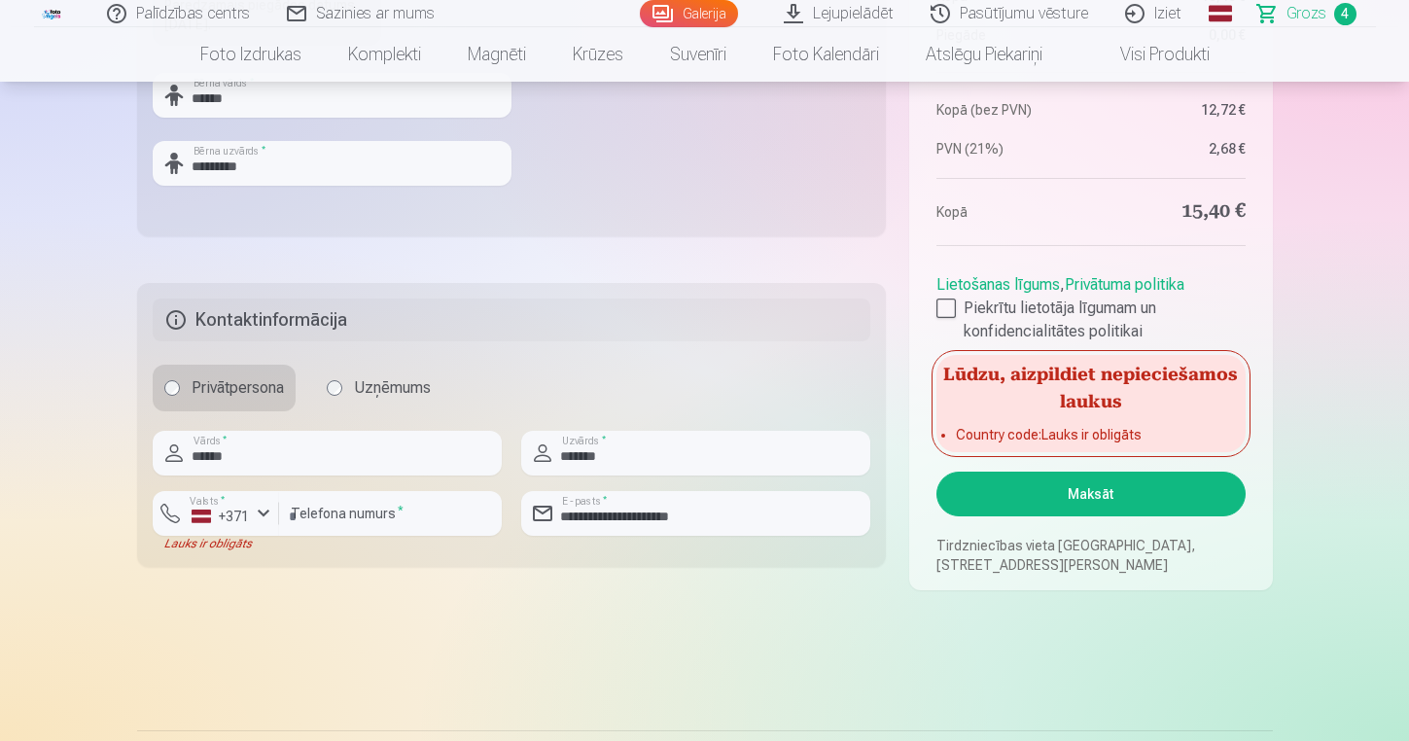
click at [380, 558] on fieldset "**********" at bounding box center [512, 425] width 750 height 284
click at [1103, 484] on button "Maksāt" at bounding box center [1091, 494] width 308 height 45
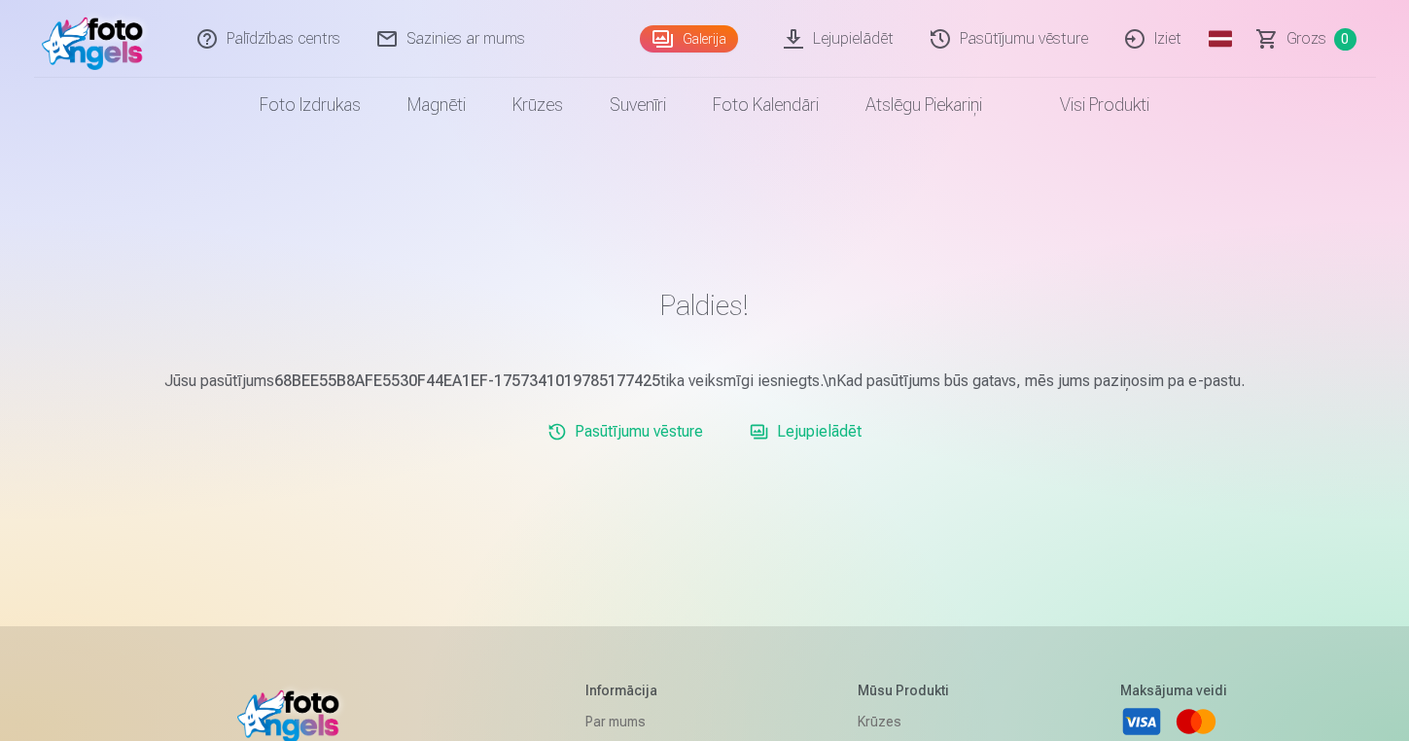
click at [1034, 37] on link "Pasūtījumu vēsture" at bounding box center [1010, 39] width 195 height 78
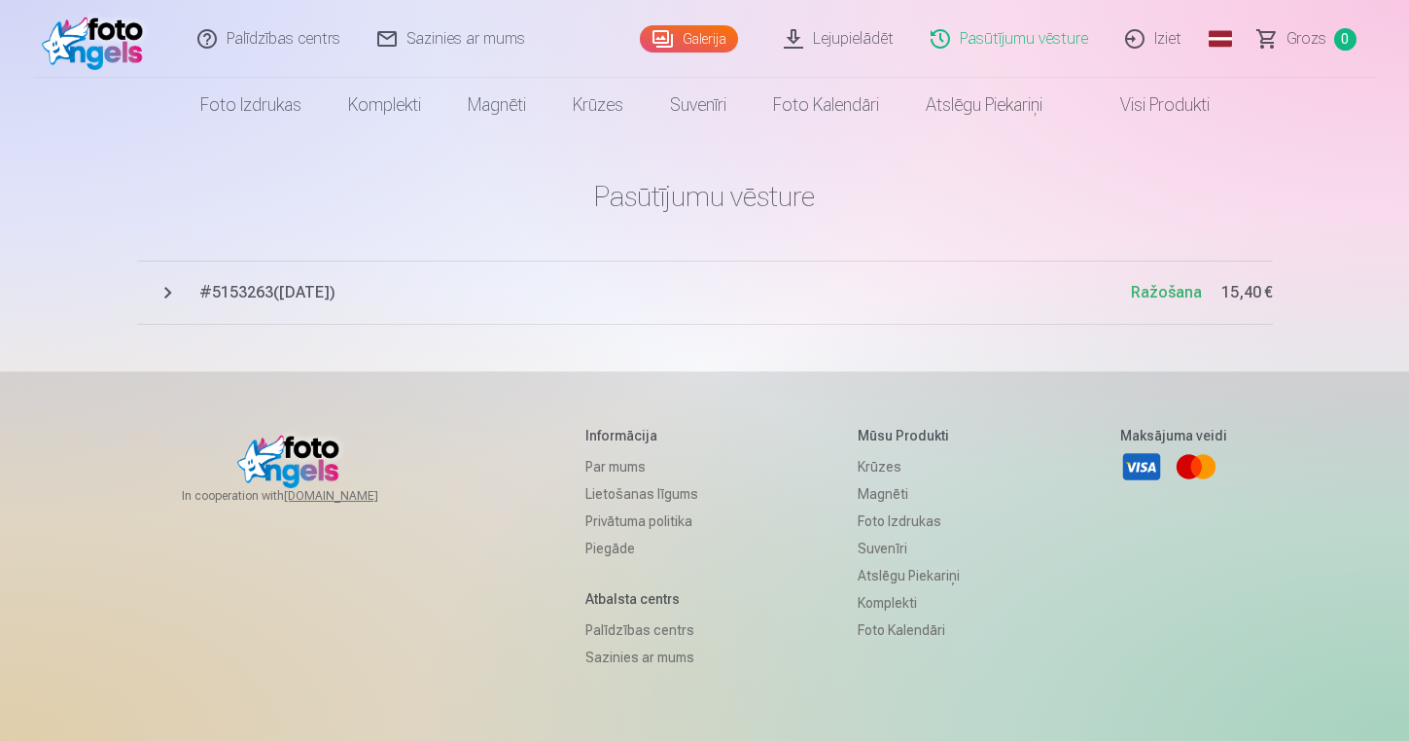
click at [1245, 285] on span "15,40 €" at bounding box center [1248, 292] width 52 height 23
